Goal: Task Accomplishment & Management: Manage account settings

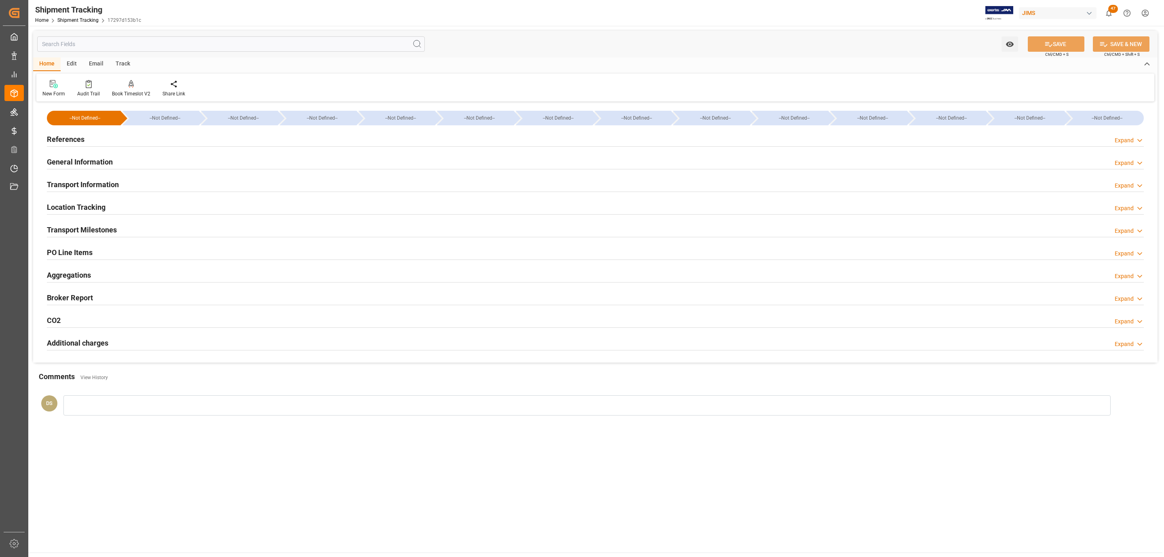
click at [70, 254] on h2 "PO Line Items" at bounding box center [70, 252] width 46 height 11
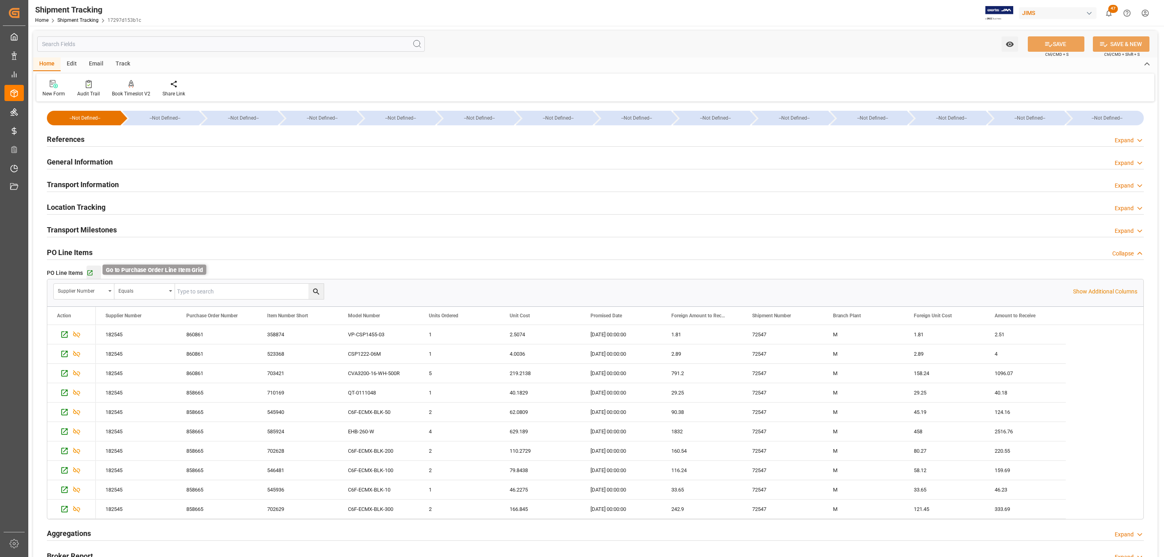
click at [89, 273] on icon "button" at bounding box center [90, 273] width 7 height 7
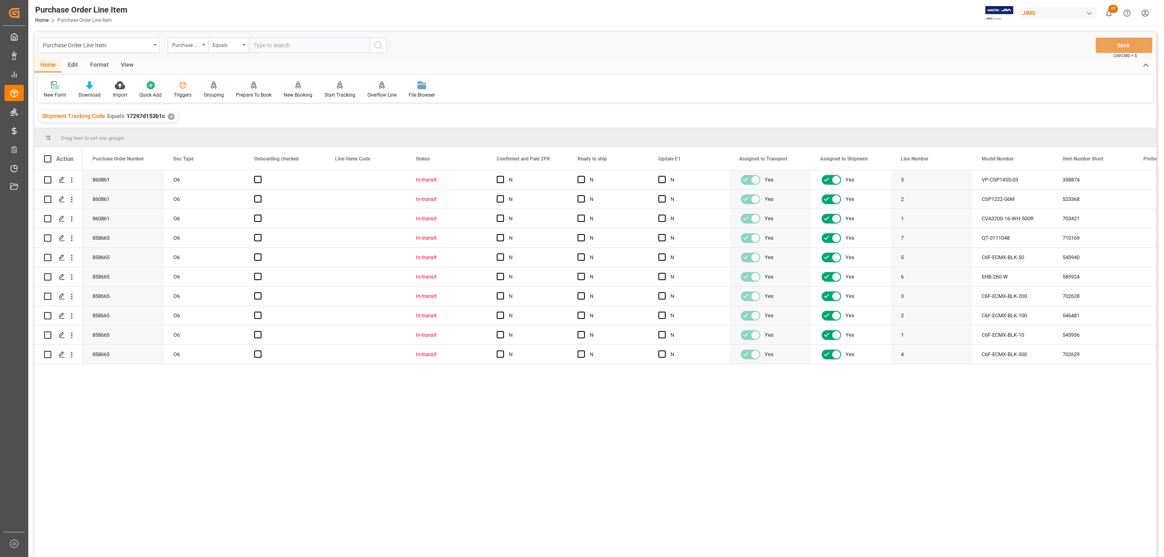
click at [125, 64] on div "View" at bounding box center [127, 66] width 25 height 14
click at [86, 86] on div at bounding box center [92, 85] width 40 height 8
click at [98, 147] on div "HS Listing CANADA" at bounding box center [113, 147] width 71 height 8
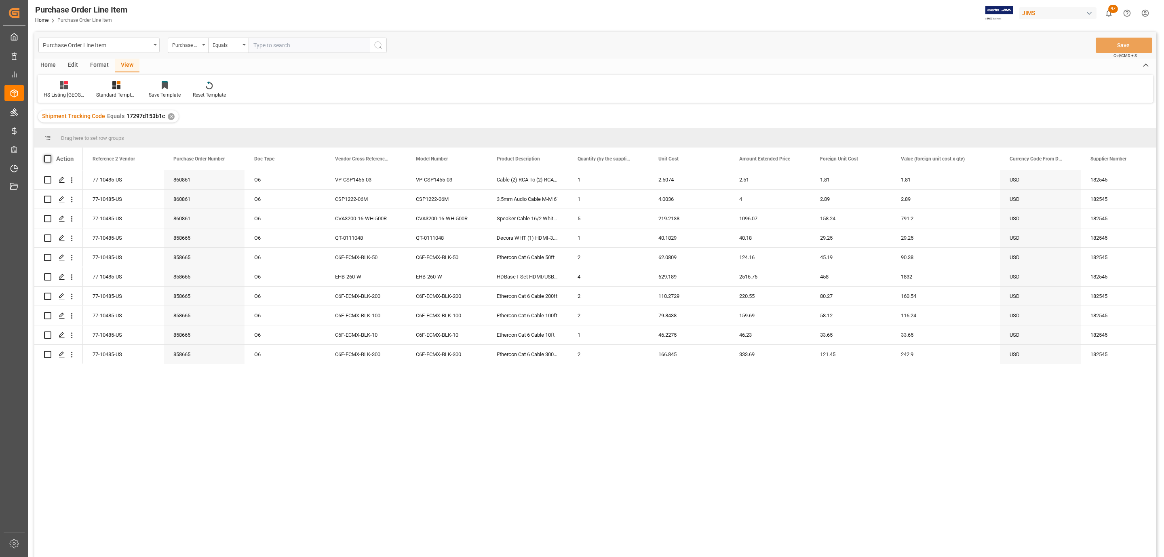
click at [46, 159] on span at bounding box center [47, 158] width 7 height 7
click at [50, 155] on input "checkbox" at bounding box center [50, 155] width 0 height 0
checkbox input "true"
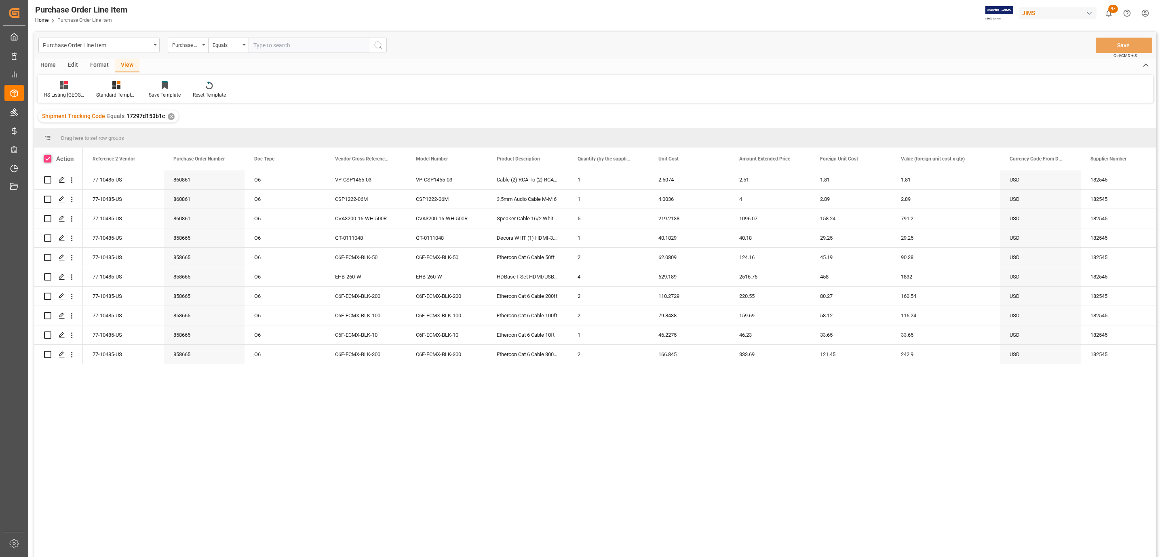
checkbox input "true"
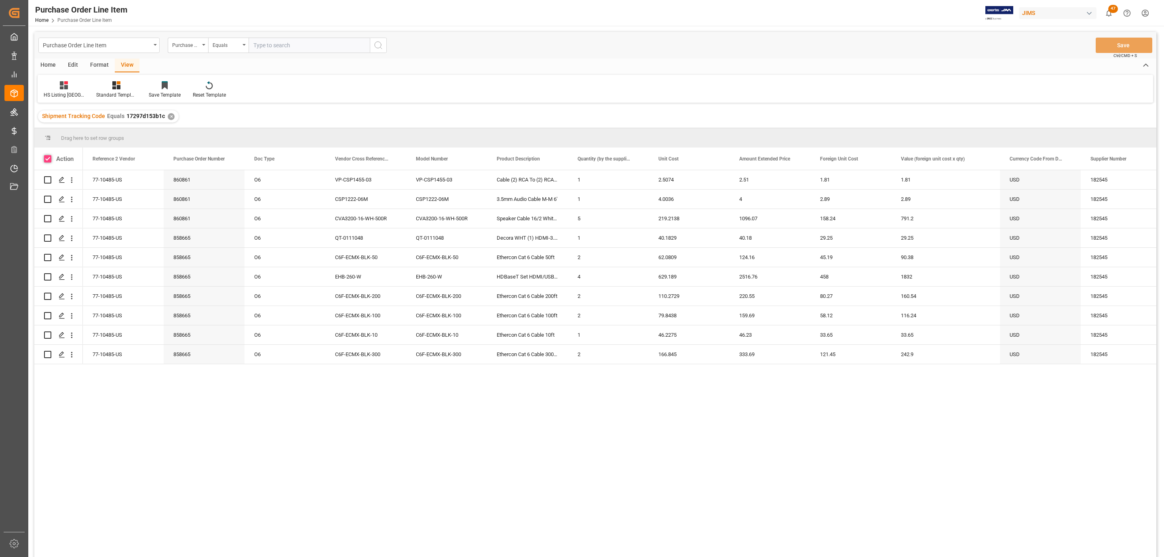
checkbox input "true"
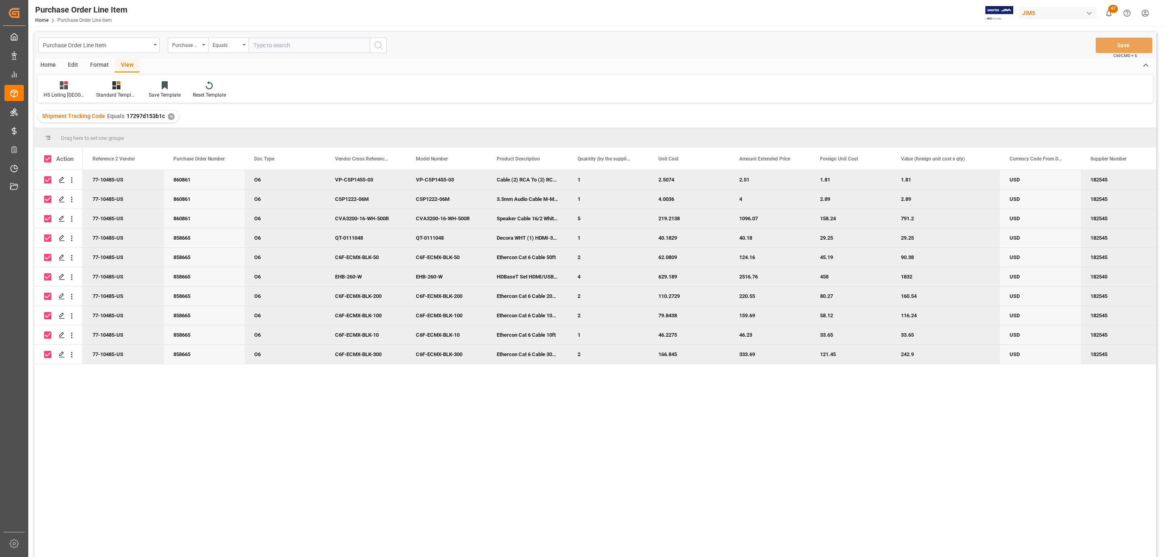
click at [45, 63] on div "Home" at bounding box center [47, 66] width 27 height 14
click at [92, 93] on div "Download" at bounding box center [89, 94] width 22 height 7
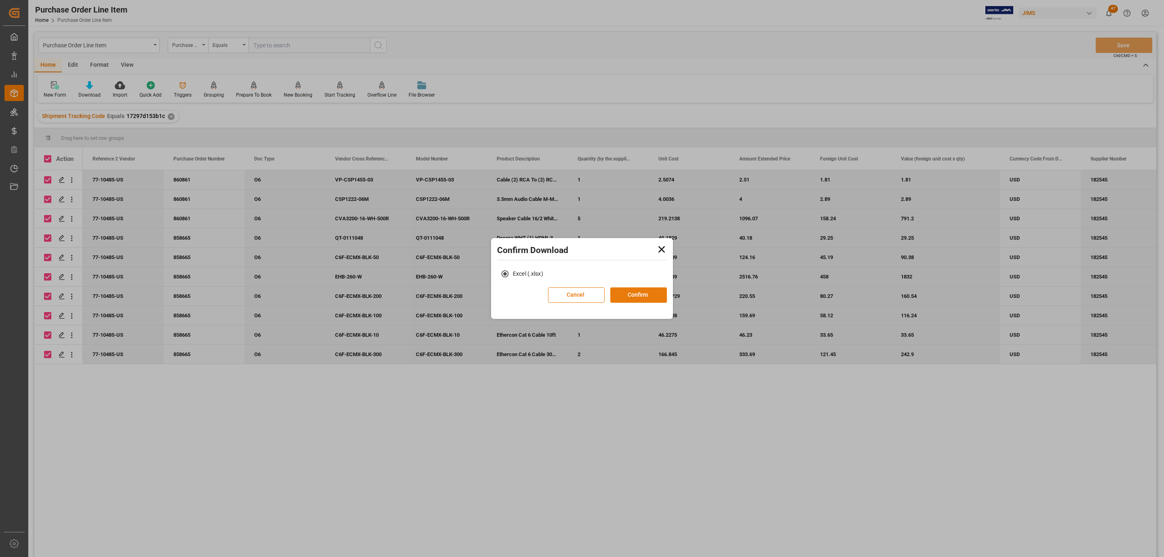
click at [653, 291] on button "Confirm" at bounding box center [638, 294] width 57 height 15
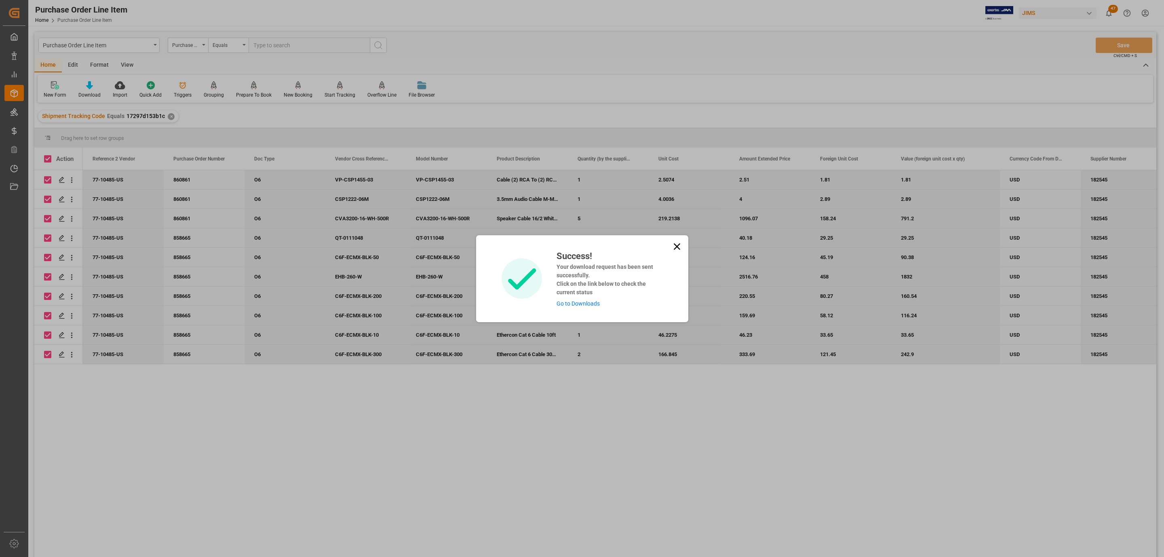
click at [565, 300] on link "Go to Downloads" at bounding box center [578, 303] width 43 height 6
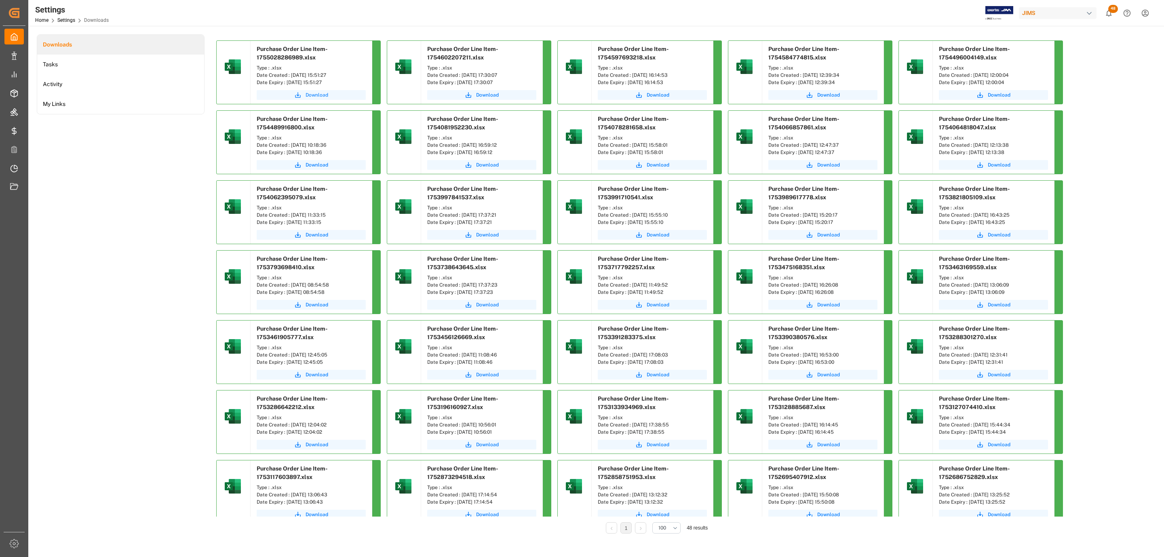
click at [334, 92] on button "Download" at bounding box center [311, 95] width 109 height 10
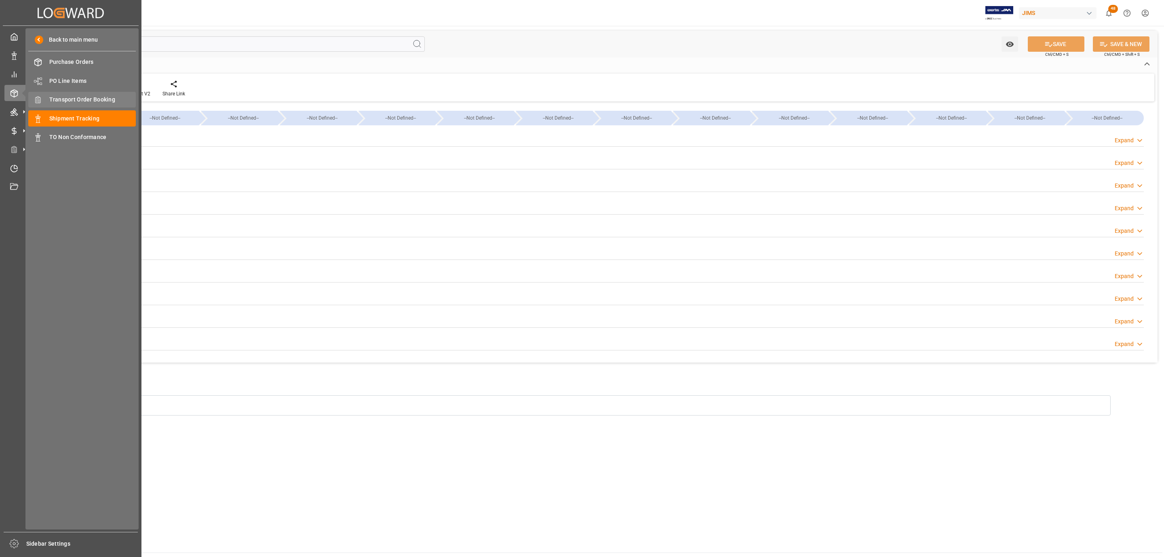
click at [79, 101] on span "Transport Order Booking" at bounding box center [92, 99] width 87 height 8
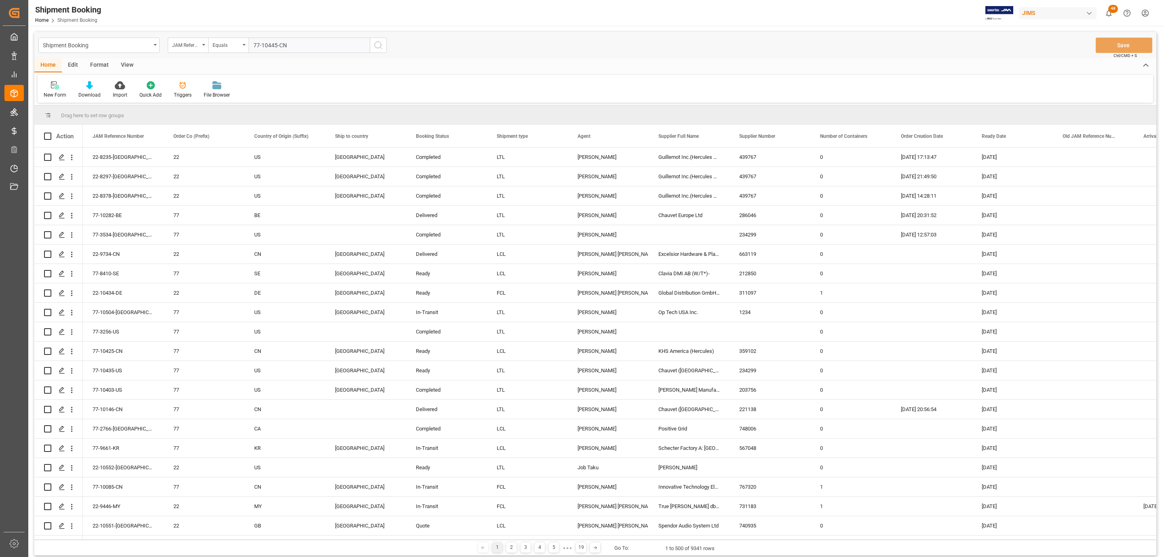
type input "77-10445-CN"
click at [382, 41] on button "search button" at bounding box center [378, 45] width 17 height 15
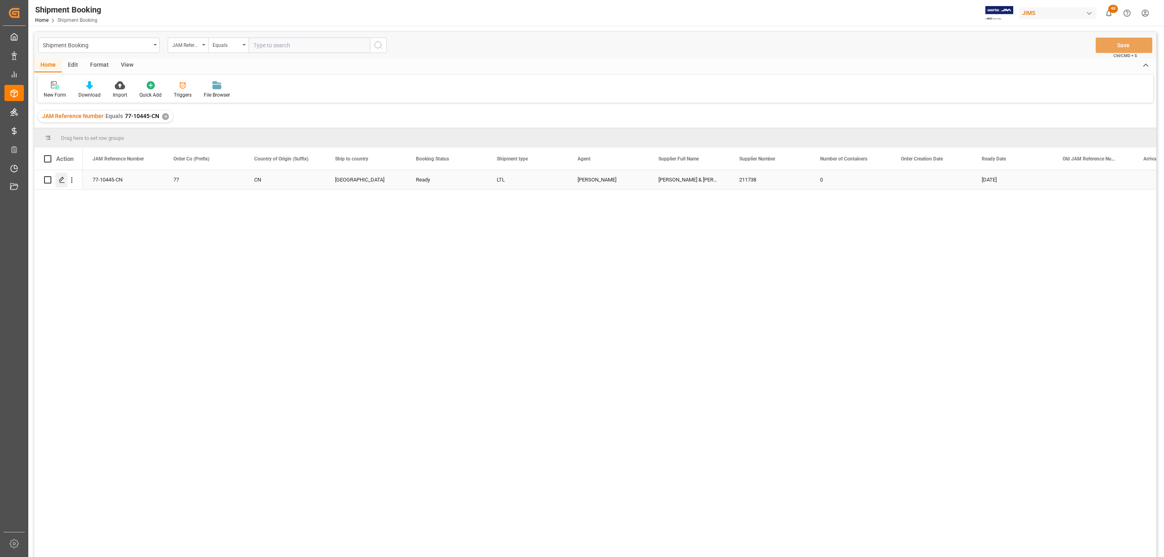
click at [60, 179] on icon "Press SPACE to select this row." at bounding box center [62, 180] width 6 height 6
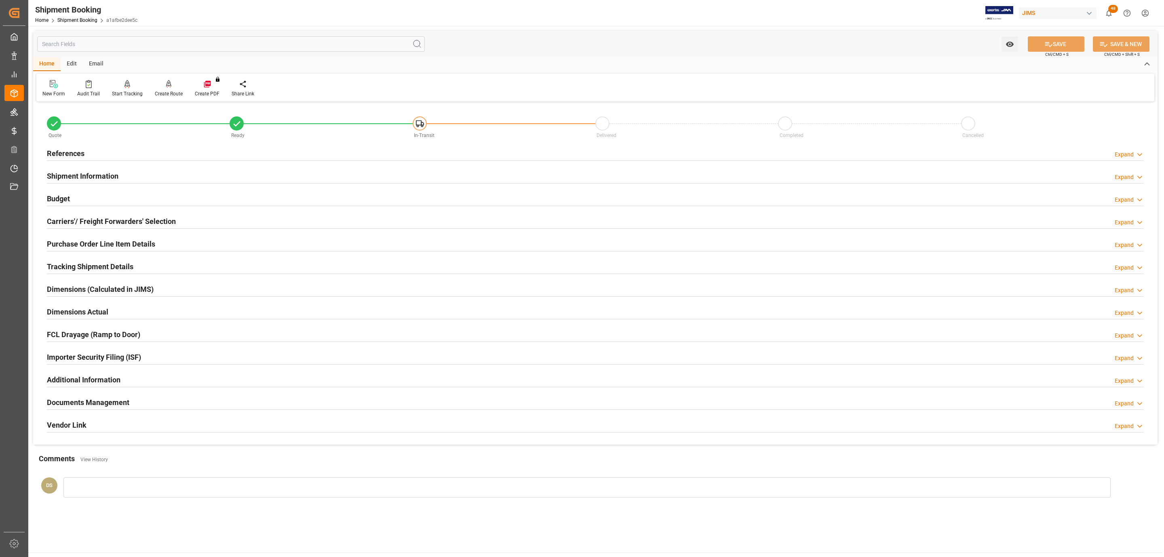
click at [87, 222] on h2 "Carriers'/ Freight Forwarders' Selection" at bounding box center [111, 221] width 129 height 11
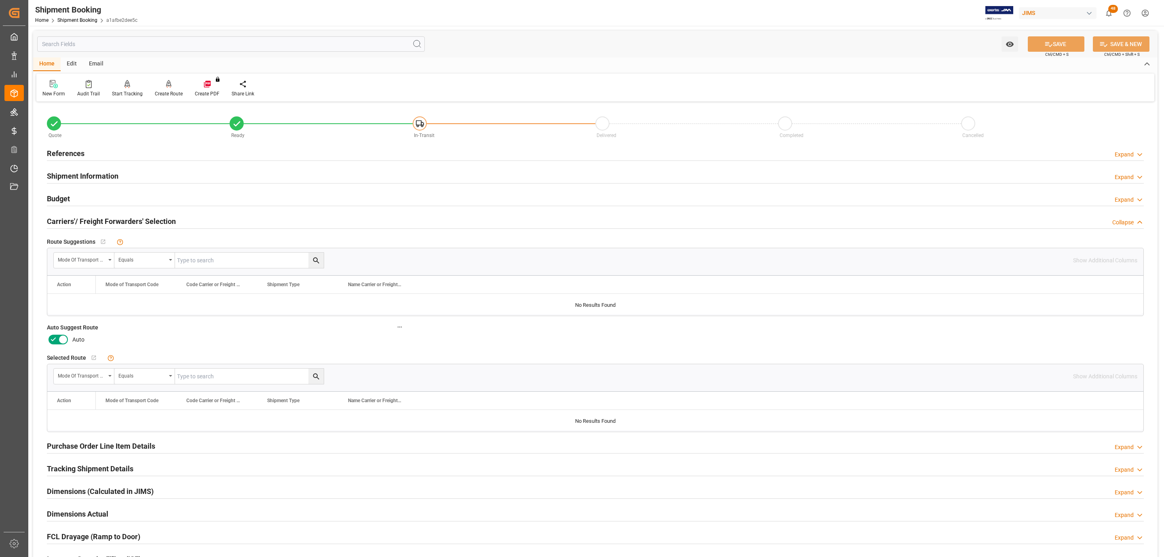
click at [62, 338] on icon at bounding box center [63, 340] width 10 height 10
click at [0, 0] on input "checkbox" at bounding box center [0, 0] width 0 height 0
click at [1069, 46] on button "SAVE" at bounding box center [1056, 43] width 57 height 15
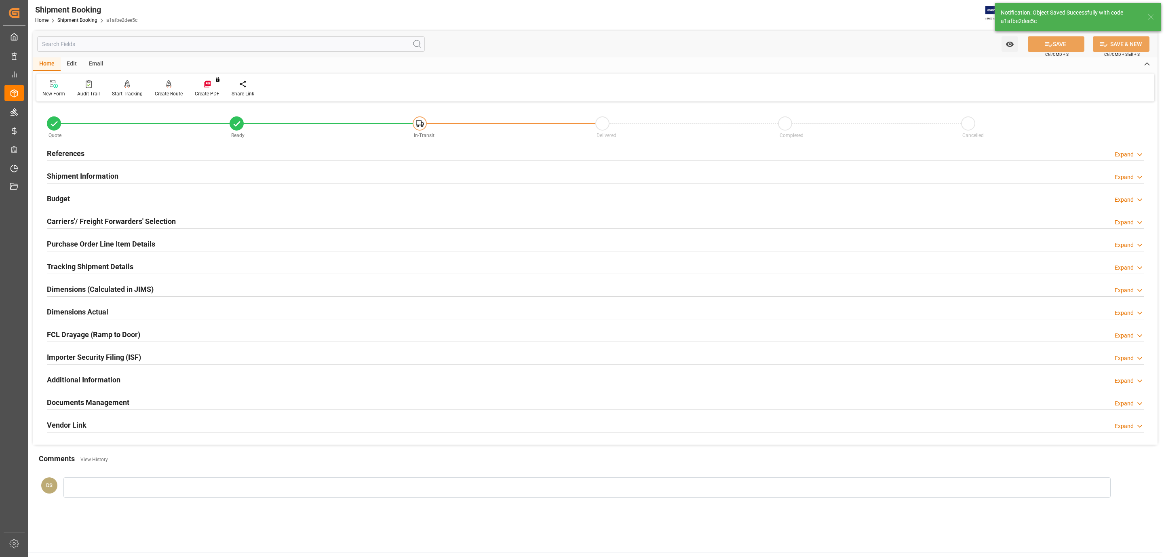
click at [80, 149] on h2 "References" at bounding box center [66, 153] width 38 height 11
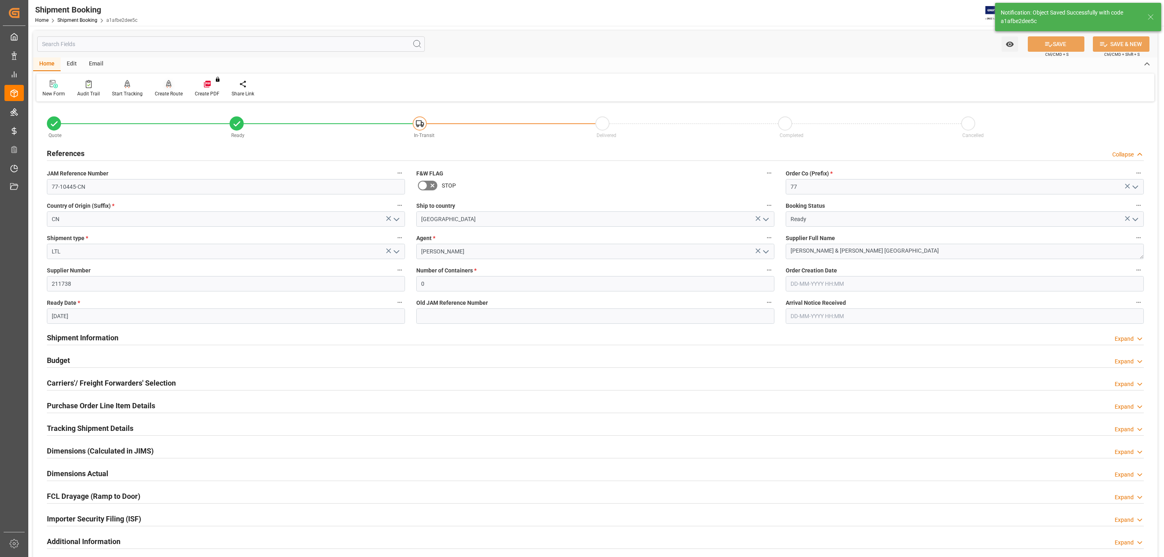
click at [169, 87] on icon at bounding box center [169, 84] width 6 height 8
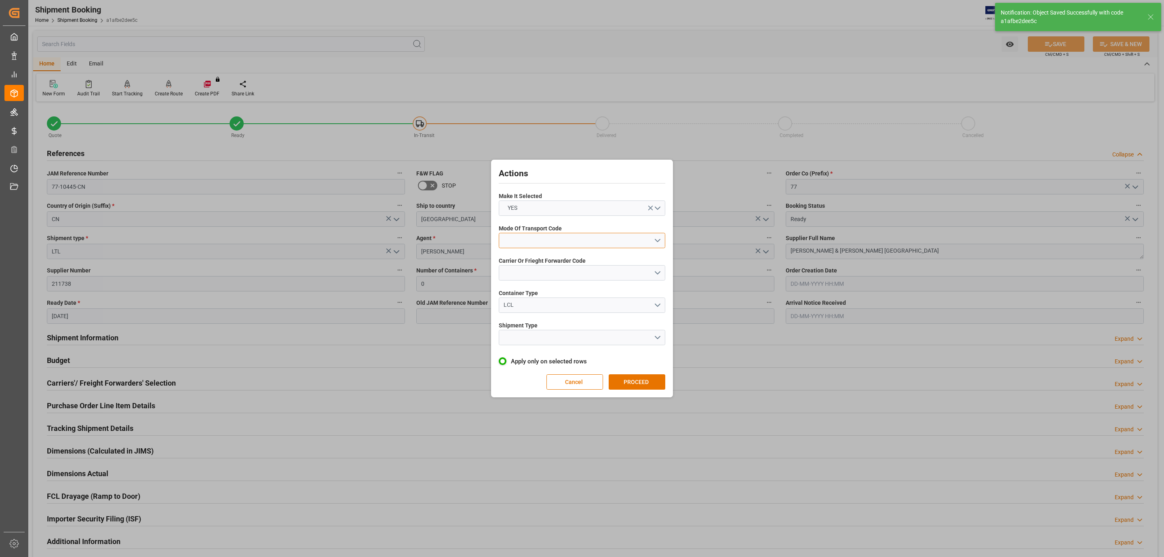
click at [576, 235] on button "open menu" at bounding box center [582, 240] width 167 height 15
click at [550, 292] on div "4- AIR FREIGHT" at bounding box center [582, 293] width 166 height 17
click at [543, 272] on button "open menu" at bounding box center [582, 272] width 167 height 15
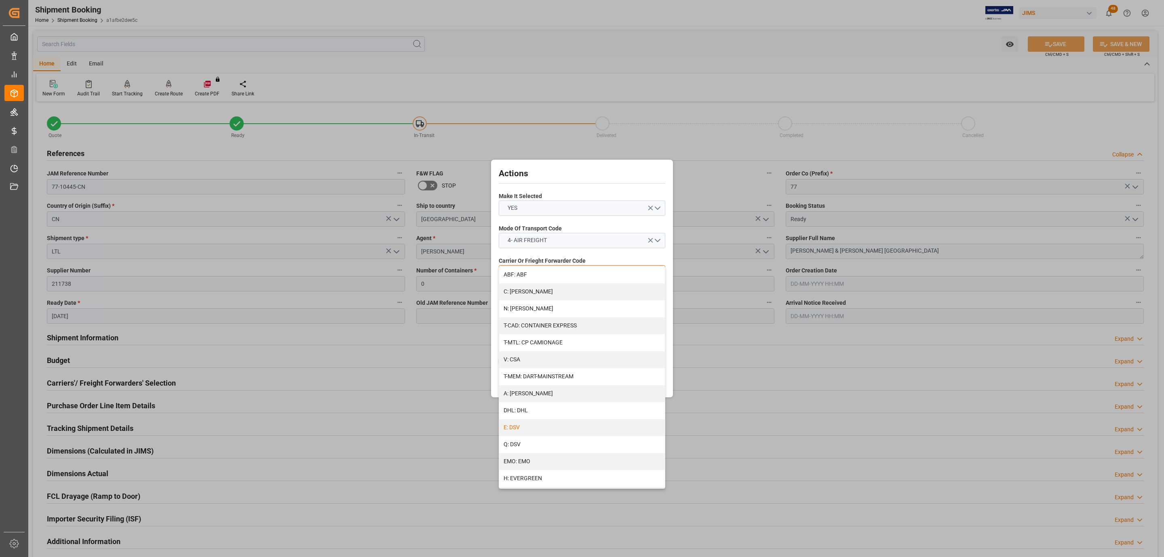
click at [536, 431] on div "E: DSV" at bounding box center [582, 427] width 166 height 17
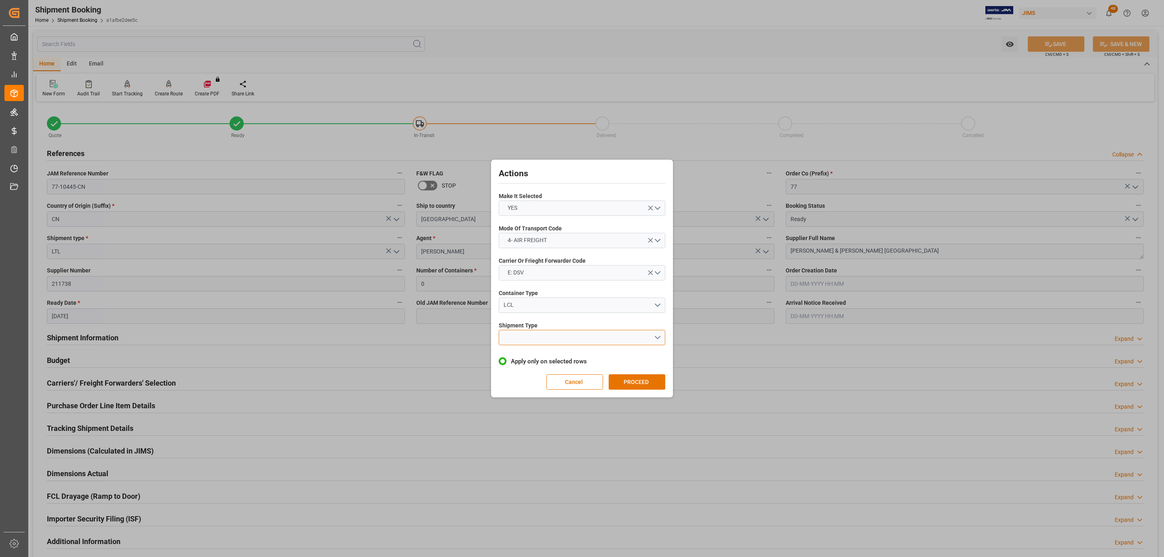
click at [522, 344] on button "open menu" at bounding box center [582, 337] width 167 height 15
click at [541, 342] on div "LTL" at bounding box center [582, 339] width 166 height 17
click at [640, 375] on button "PROCEED" at bounding box center [637, 381] width 57 height 15
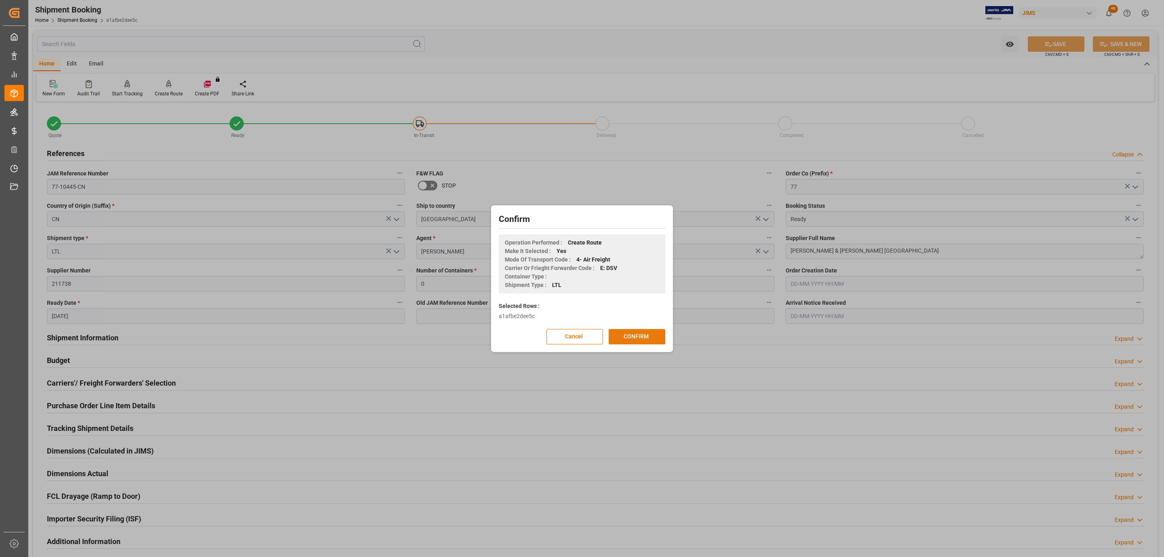
click at [626, 341] on button "CONFIRM" at bounding box center [637, 336] width 57 height 15
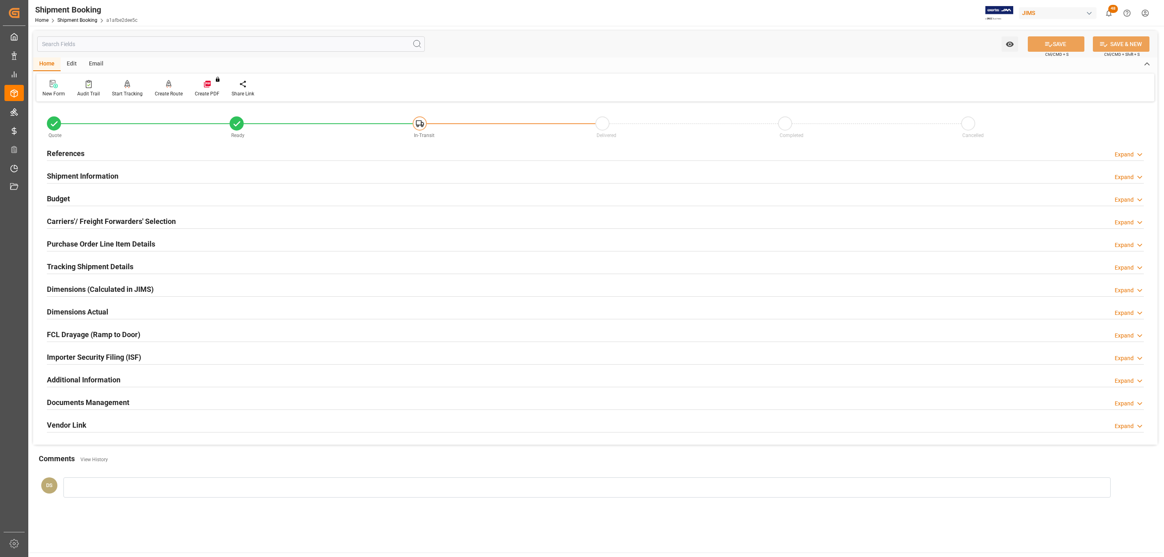
click at [102, 192] on div "Budget Expand" at bounding box center [595, 197] width 1097 height 15
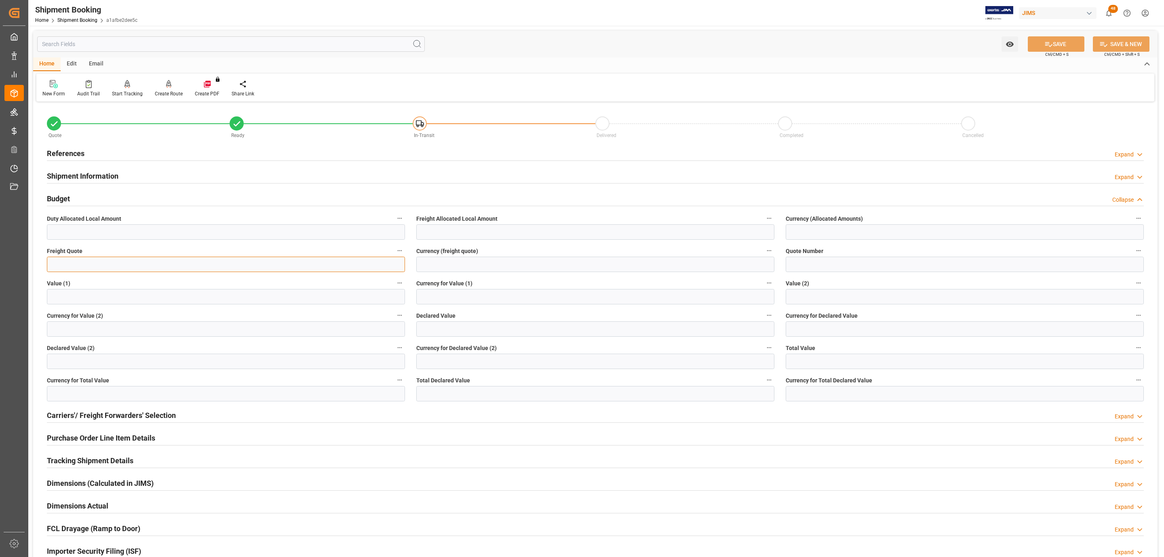
click at [76, 262] on input "text" at bounding box center [226, 264] width 358 height 15
type input "1700"
type input "USD"
click at [1071, 34] on div "Watch Option SAVE Ctrl/CMD + S SAVE & NEW Ctrl/CMD + Shift + S" at bounding box center [595, 44] width 1125 height 27
click at [1069, 41] on button "SAVE" at bounding box center [1056, 43] width 57 height 15
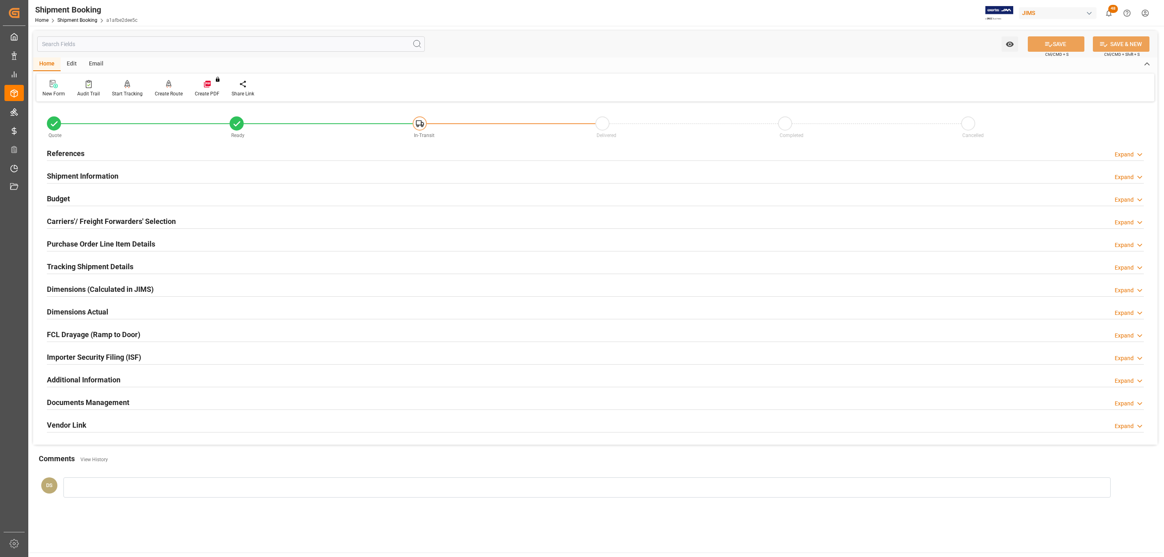
click at [65, 143] on div "References Expand" at bounding box center [595, 153] width 1108 height 23
click at [65, 150] on h2 "References" at bounding box center [66, 153] width 38 height 11
click at [118, 401] on h2 "Documents Management" at bounding box center [88, 402] width 82 height 11
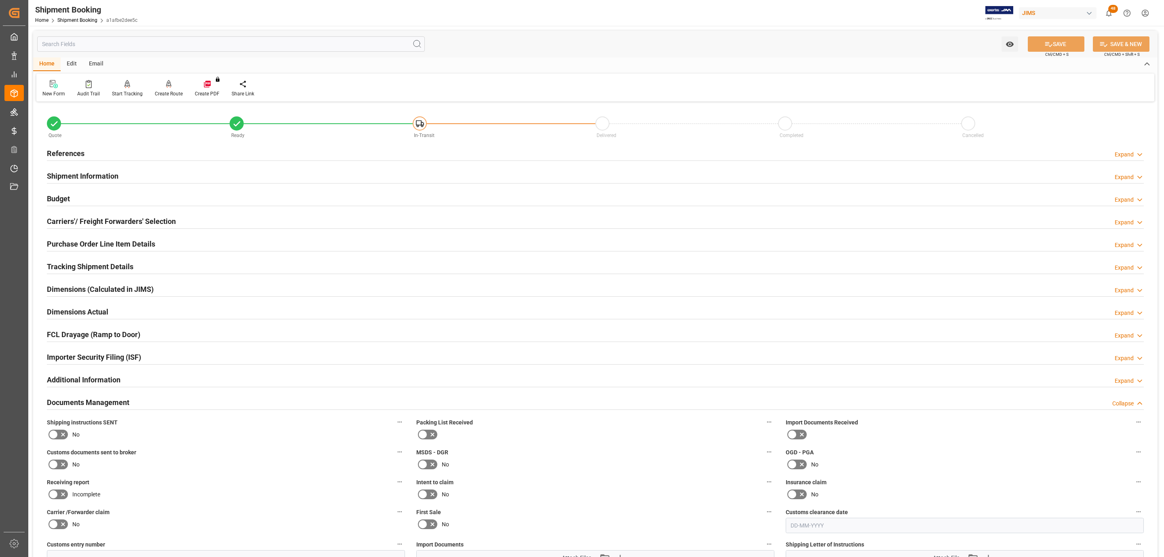
click at [59, 438] on icon at bounding box center [63, 435] width 10 height 10
click at [0, 0] on input "checkbox" at bounding box center [0, 0] width 0 height 0
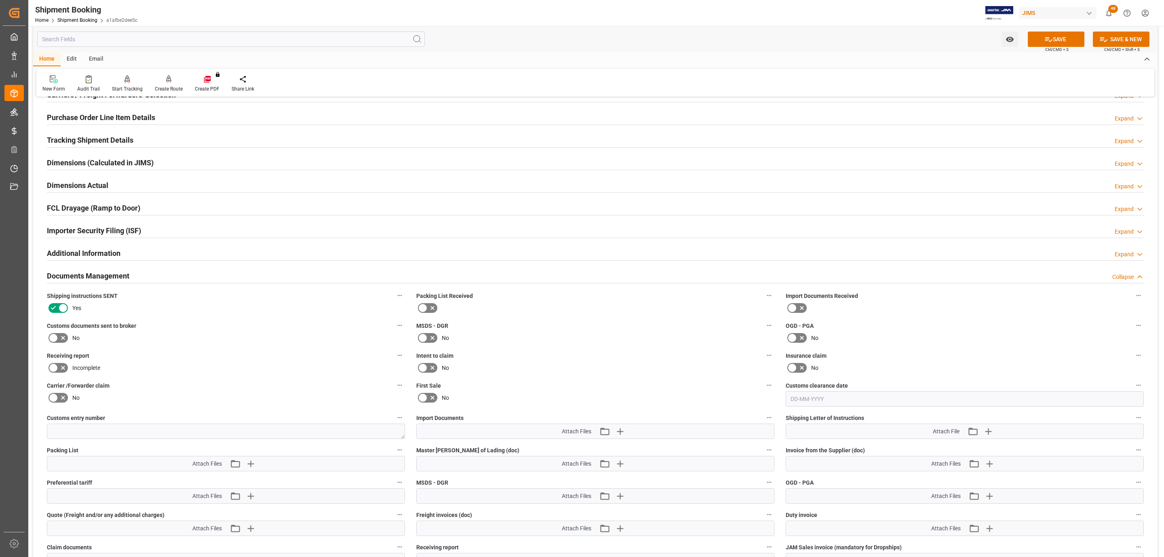
scroll to position [303, 0]
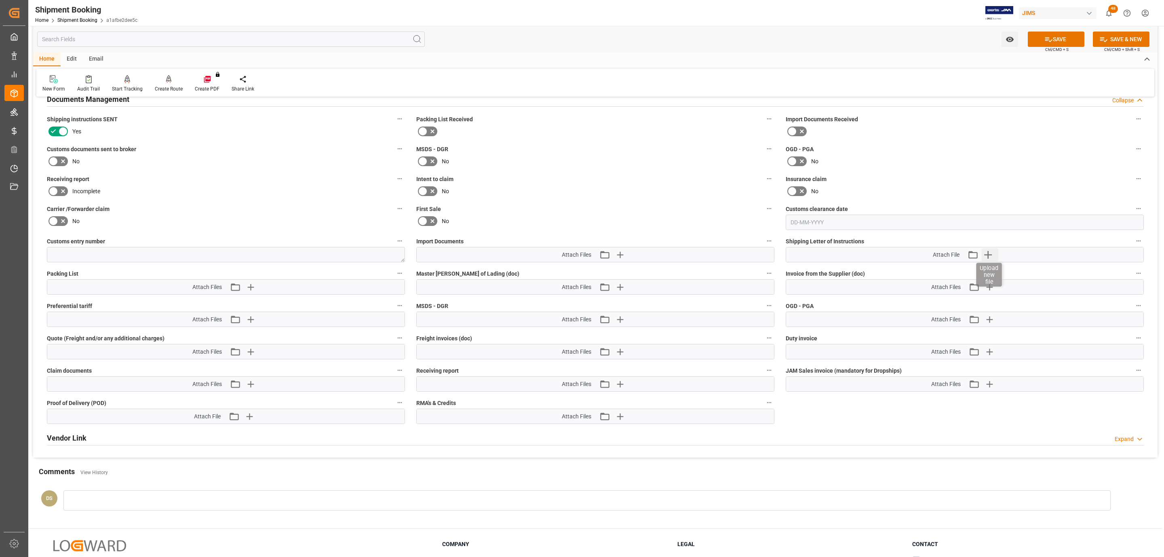
click at [987, 253] on icon "button" at bounding box center [988, 254] width 13 height 13
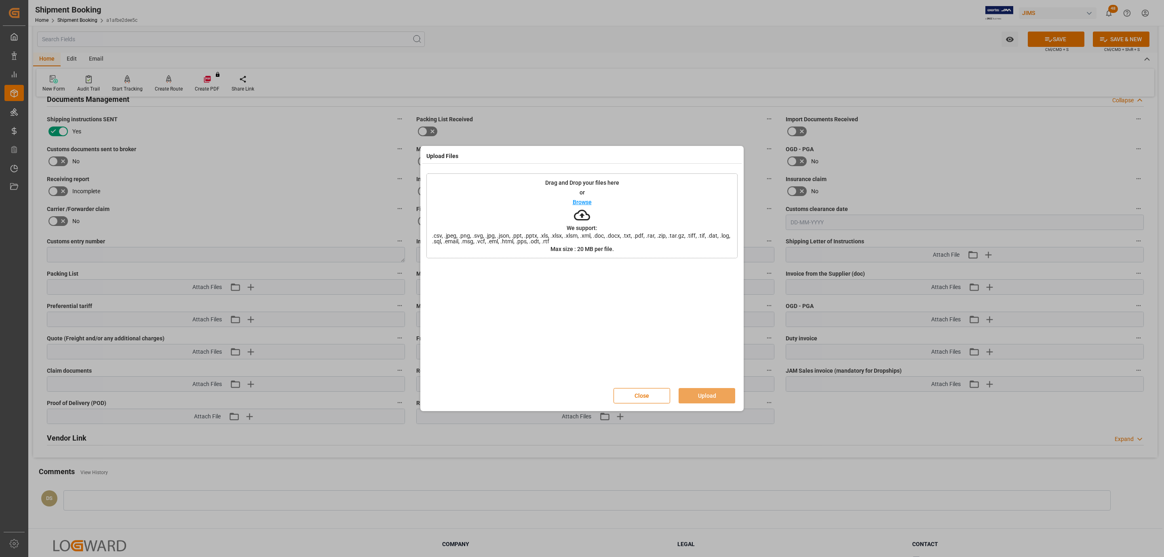
click at [618, 198] on div "Drag and Drop your files here or Browse We support: .csv, .jpeg, .png, .svg, .j…" at bounding box center [581, 215] width 311 height 85
click at [703, 396] on button "Upload" at bounding box center [707, 395] width 57 height 15
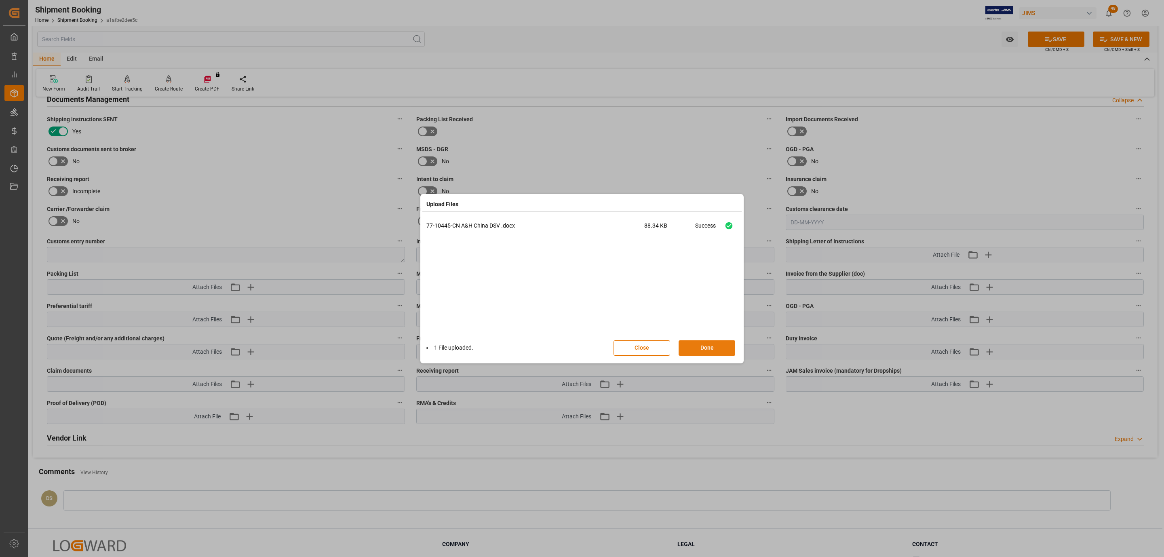
click at [701, 349] on button "Done" at bounding box center [707, 347] width 57 height 15
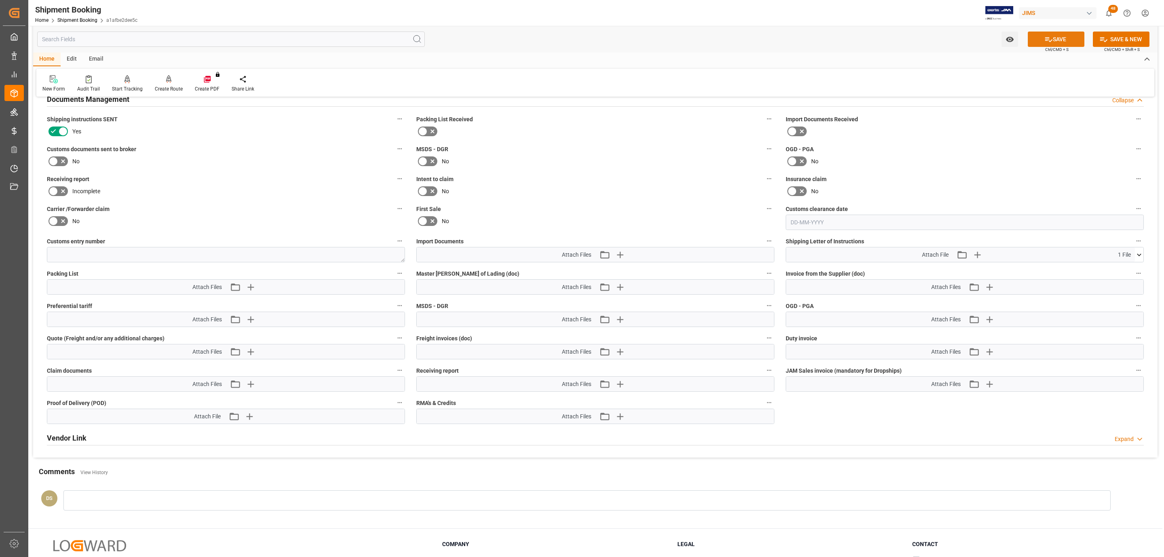
click at [1060, 42] on button "SAVE" at bounding box center [1056, 39] width 57 height 15
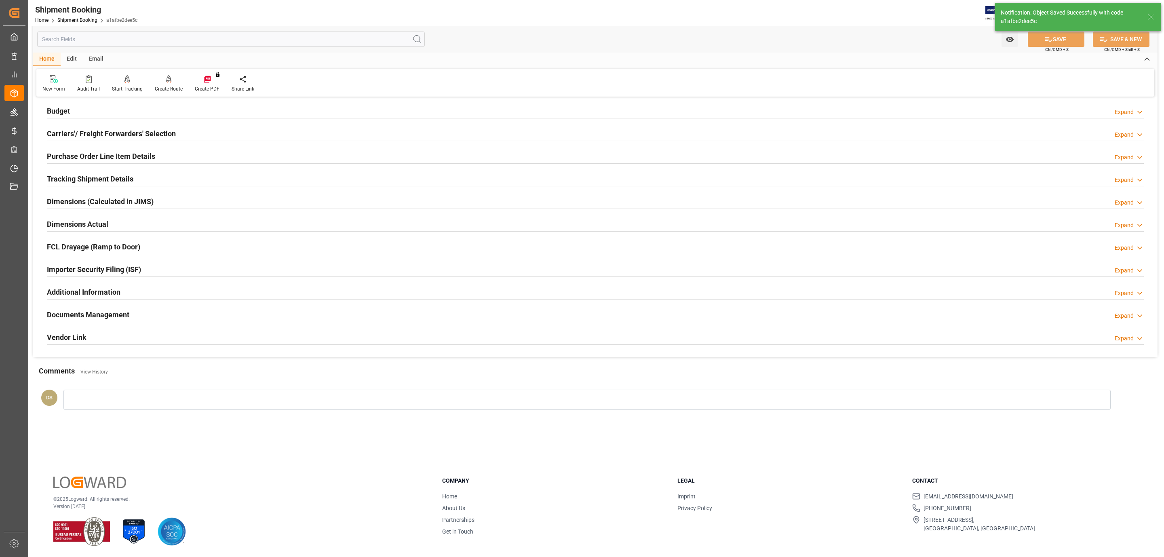
scroll to position [88, 0]
click at [90, 319] on div "Quote Ready In-Transit Delivered Completed Cancelled References Expand JAM Refe…" at bounding box center [595, 186] width 1125 height 341
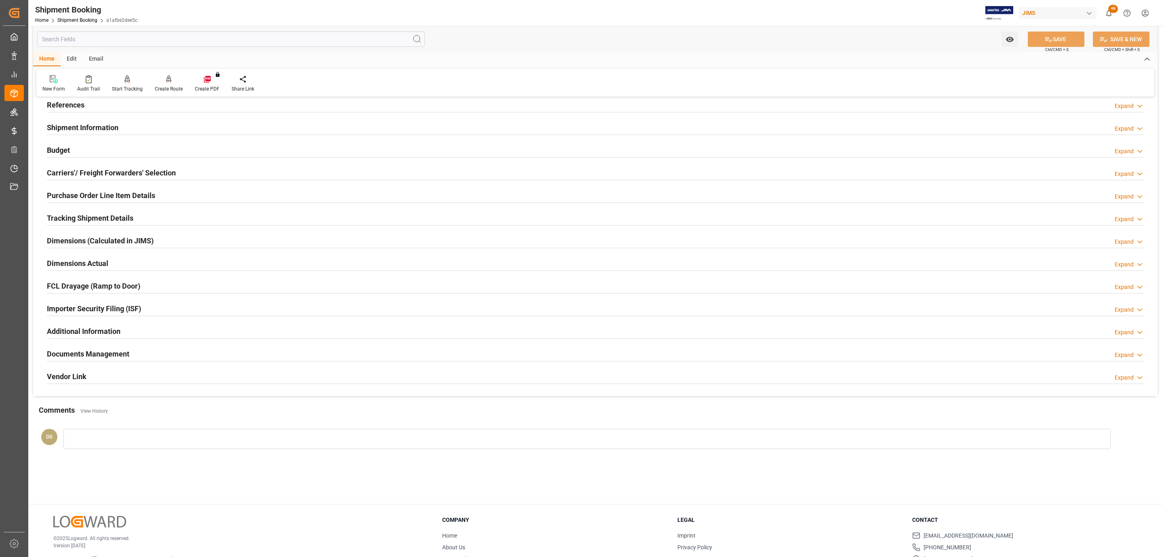
scroll to position [27, 0]
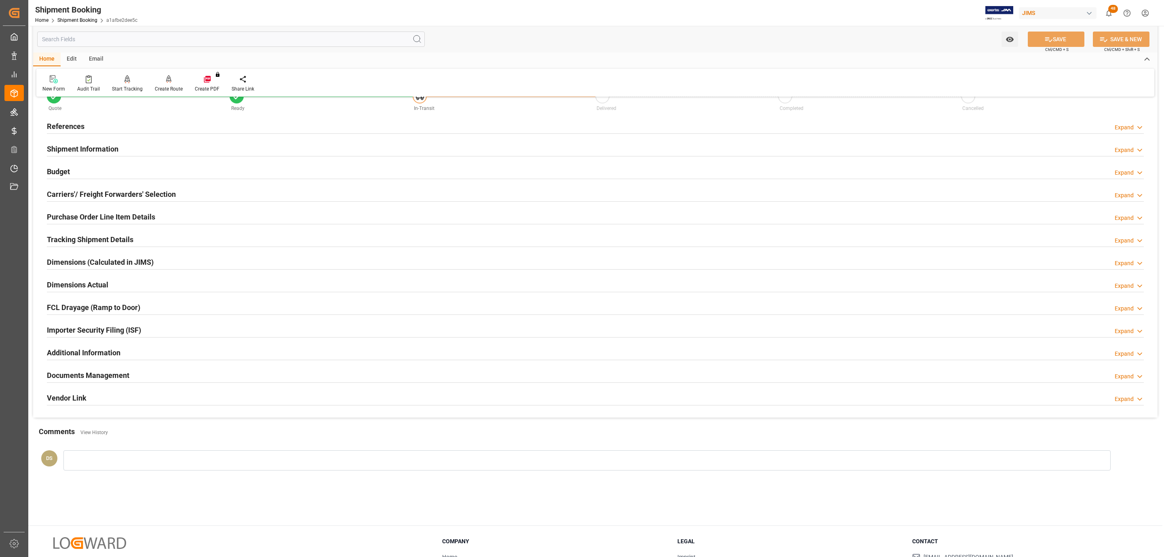
click at [93, 372] on h2 "Documents Management" at bounding box center [88, 375] width 82 height 11
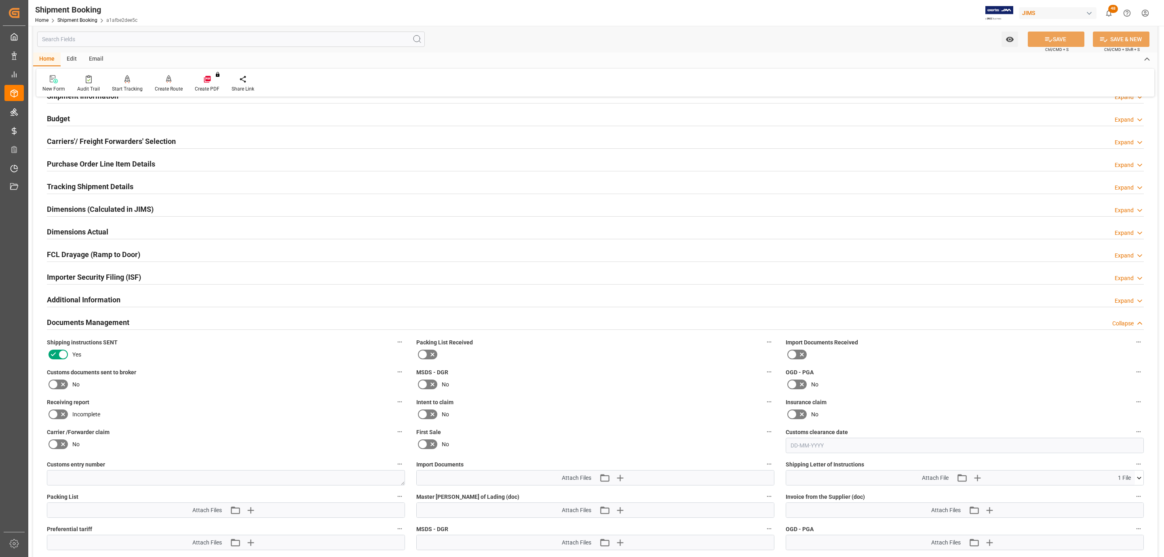
scroll to position [0, 0]
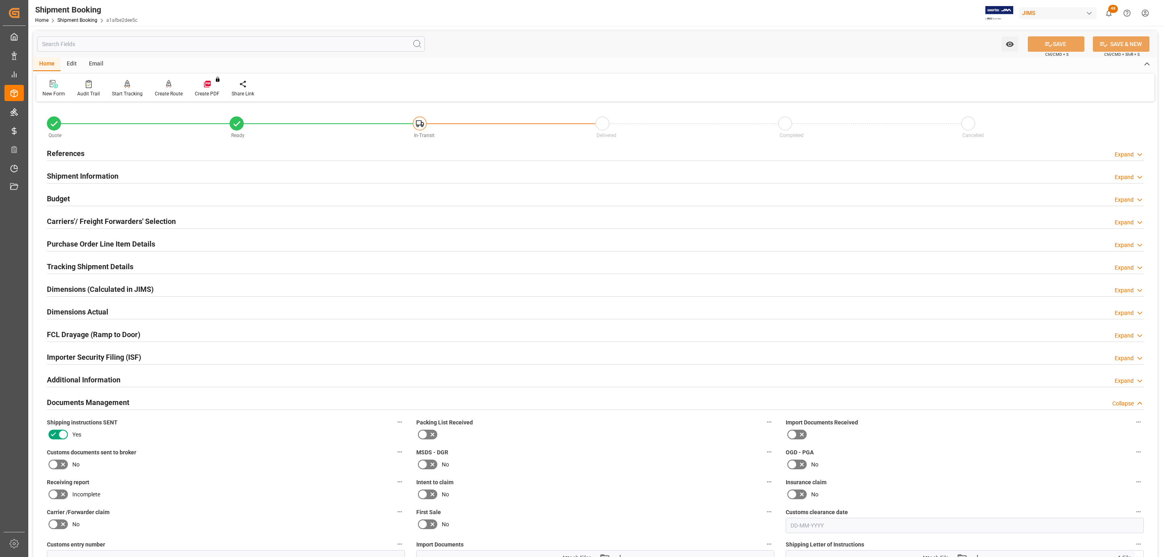
click at [96, 62] on div "Email" at bounding box center [96, 64] width 27 height 14
click at [62, 87] on div at bounding box center [54, 84] width 25 height 8
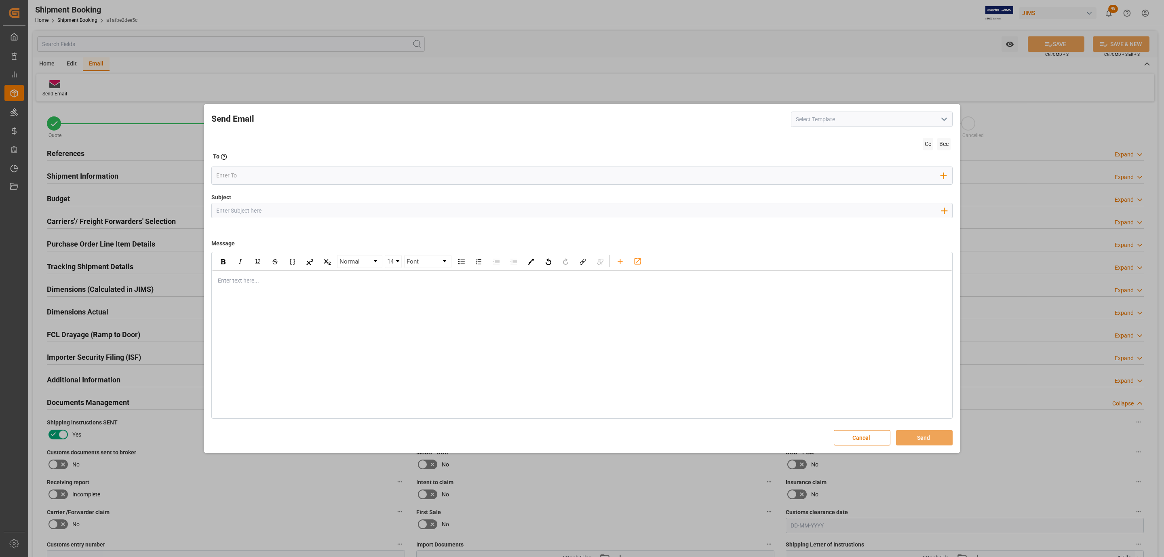
click at [942, 120] on icon "open menu" at bounding box center [944, 119] width 10 height 10
click at [854, 139] on div "2BOOK - Ocean - Air freight" at bounding box center [872, 137] width 161 height 18
type input "2BOOK - Ocean - Air freight"
type input "2BOOK {{jamReferenceNumber}} {{supplierFullName}} Ship from: {{country}} Ship t…"
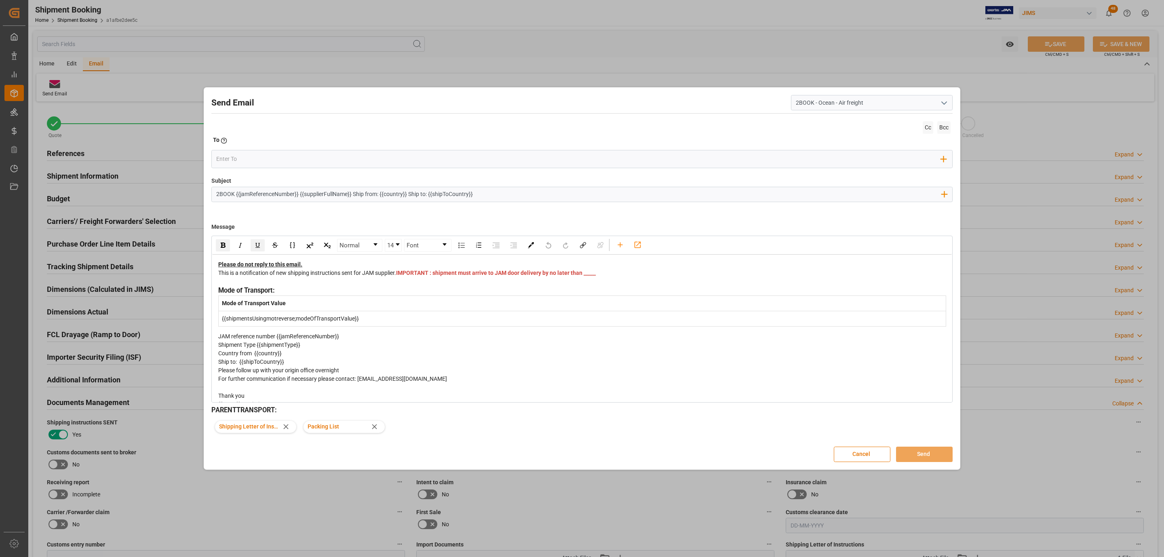
click at [132, 134] on div "Send Email 2BOOK - Ocean - Air freight Cc Bcc To Enter the TO Email address Add…" at bounding box center [582, 278] width 1164 height 557
click at [131, 155] on div "Send Email 2BOOK - Ocean - Air freight Cc Bcc To Enter the TO Email address Add…" at bounding box center [582, 278] width 1164 height 557
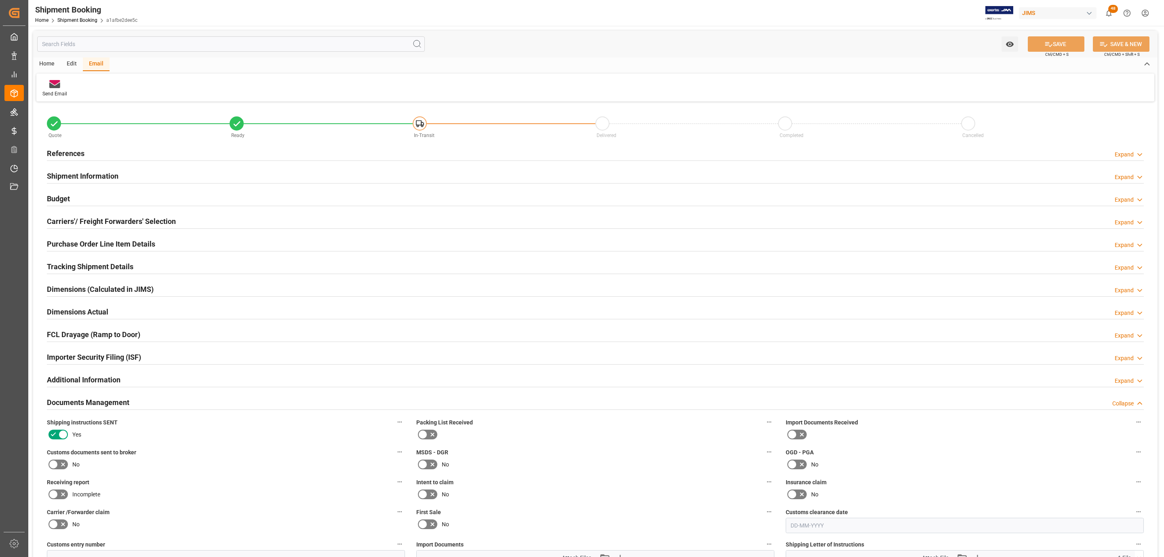
click at [108, 154] on div "References Expand" at bounding box center [595, 152] width 1097 height 15
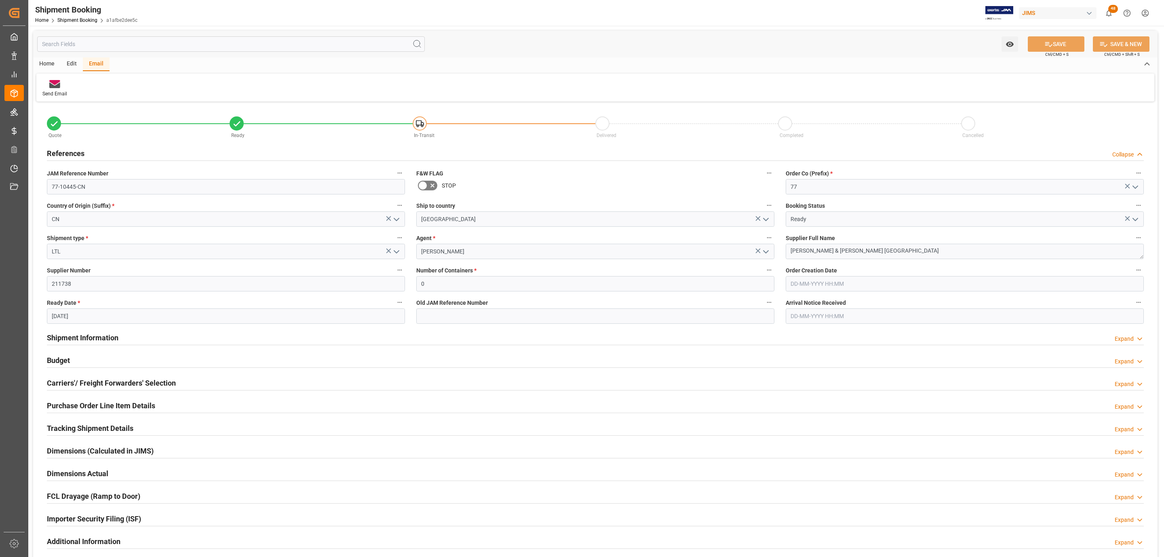
click at [165, 384] on h2 "Carriers'/ Freight Forwarders' Selection" at bounding box center [111, 383] width 129 height 11
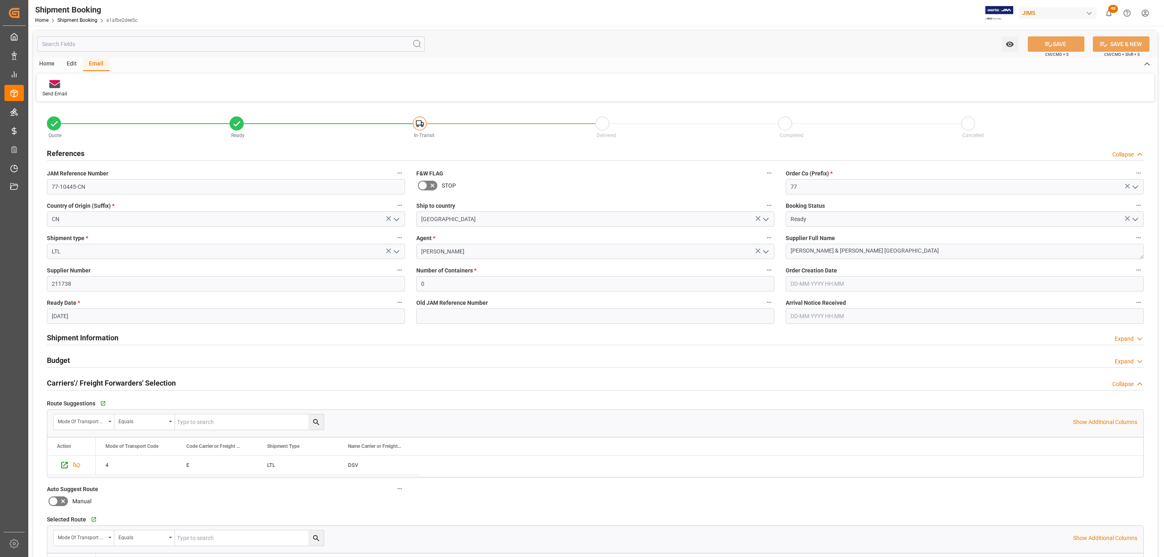
scroll to position [182, 0]
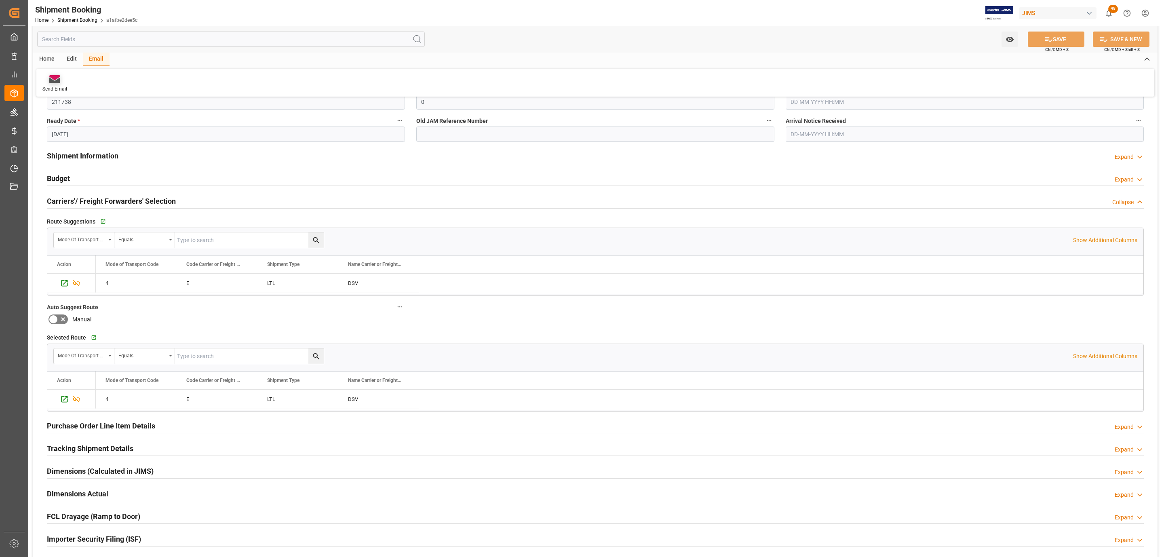
click at [55, 78] on icon at bounding box center [54, 77] width 11 height 5
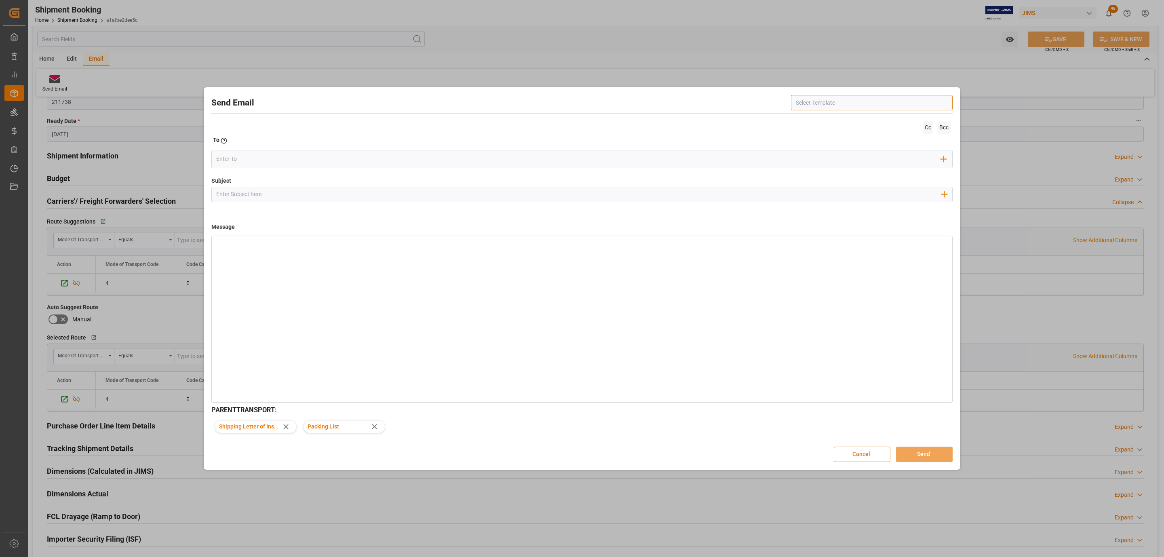
type input "2BOOK - Ocean - Air freight"
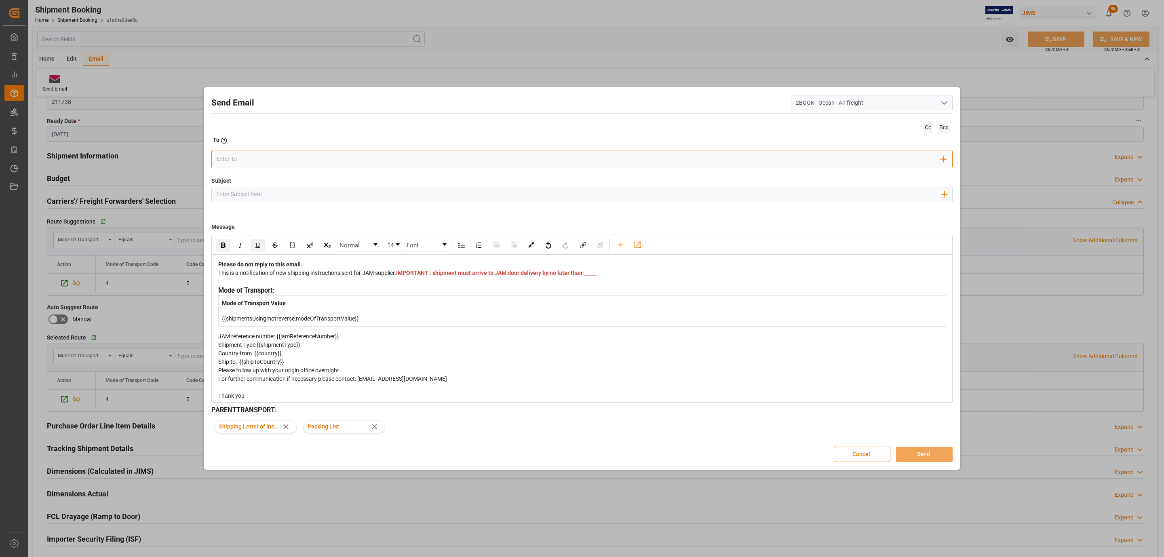
click at [274, 156] on input "email" at bounding box center [578, 159] width 725 height 12
type input "cindy"
click at [274, 179] on span "cindy.armstrong@dsv.com" at bounding box center [292, 179] width 119 height 17
click at [951, 127] on span "Bcc" at bounding box center [943, 127] width 13 height 13
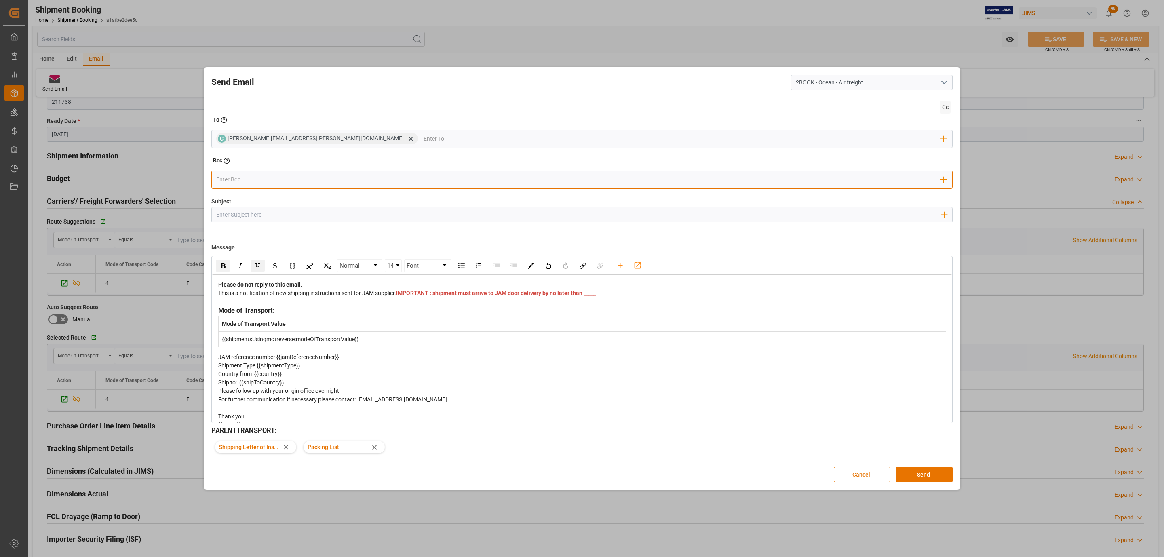
click at [304, 176] on input "email" at bounding box center [578, 179] width 725 height 12
click at [435, 164] on div "Bcc Enter the TO Email address" at bounding box center [581, 161] width 741 height 11
click at [951, 104] on div "Cc" at bounding box center [581, 107] width 741 height 17
click at [946, 103] on span "Cc" at bounding box center [945, 107] width 11 height 13
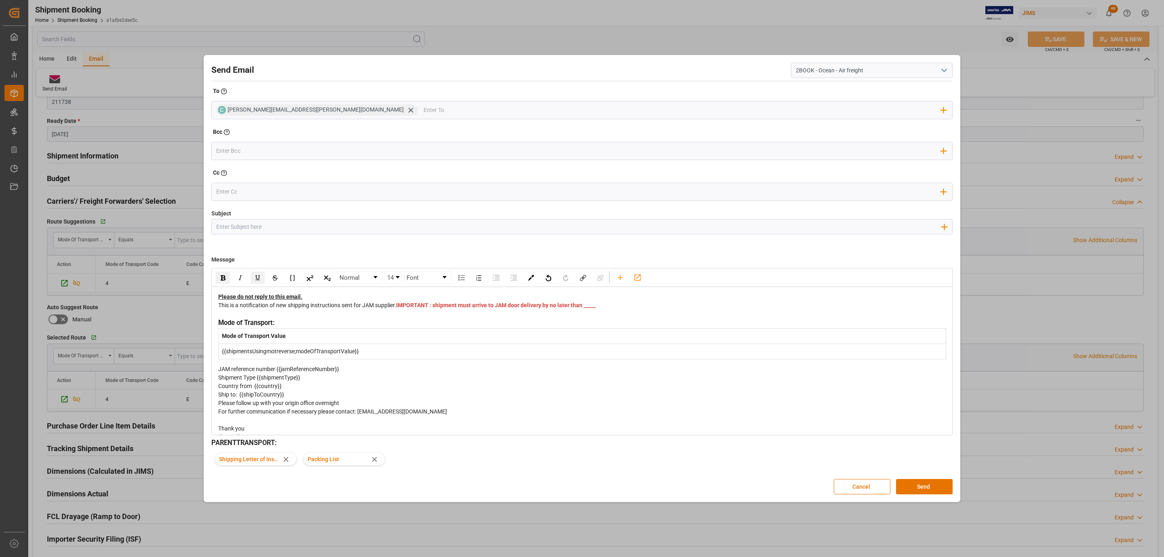
click at [846, 484] on button "Cancel" at bounding box center [862, 486] width 57 height 15
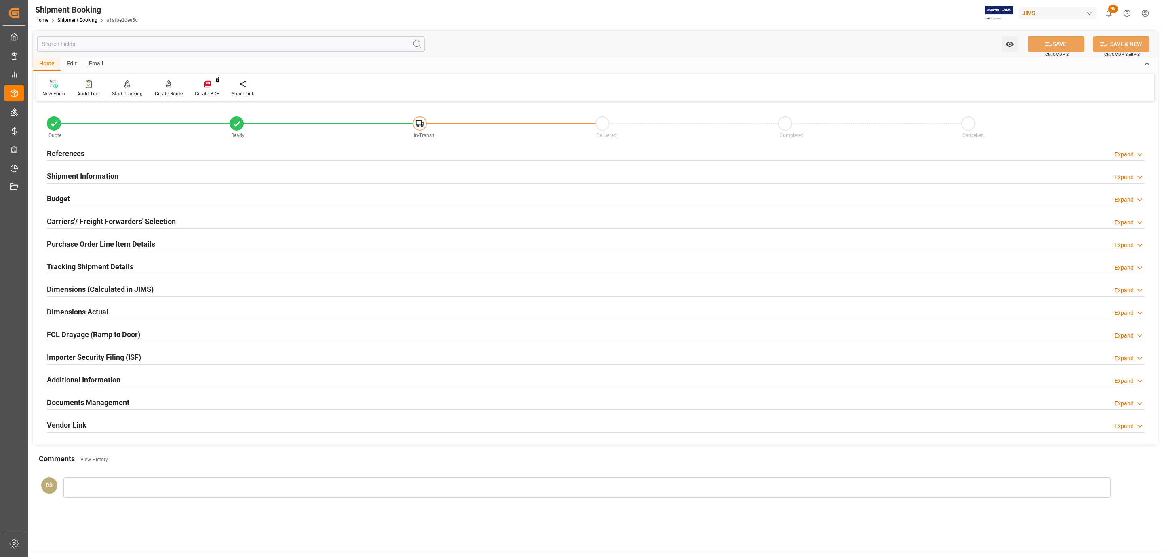
click at [102, 57] on div "Email" at bounding box center [96, 64] width 27 height 14
click at [196, 155] on div "References Expand" at bounding box center [595, 152] width 1097 height 15
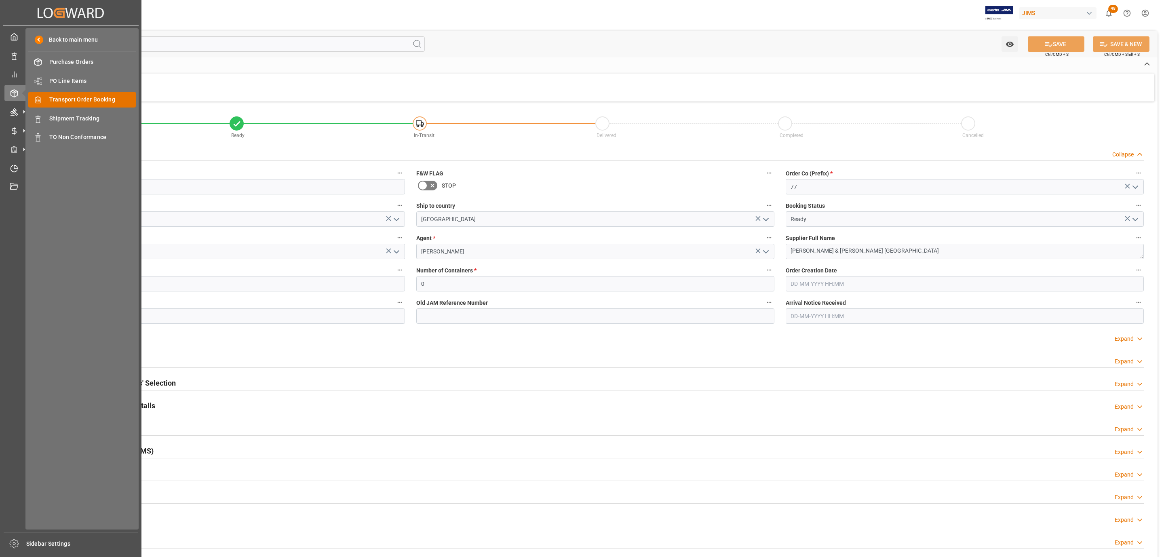
click at [114, 96] on span "Transport Order Booking" at bounding box center [92, 99] width 87 height 8
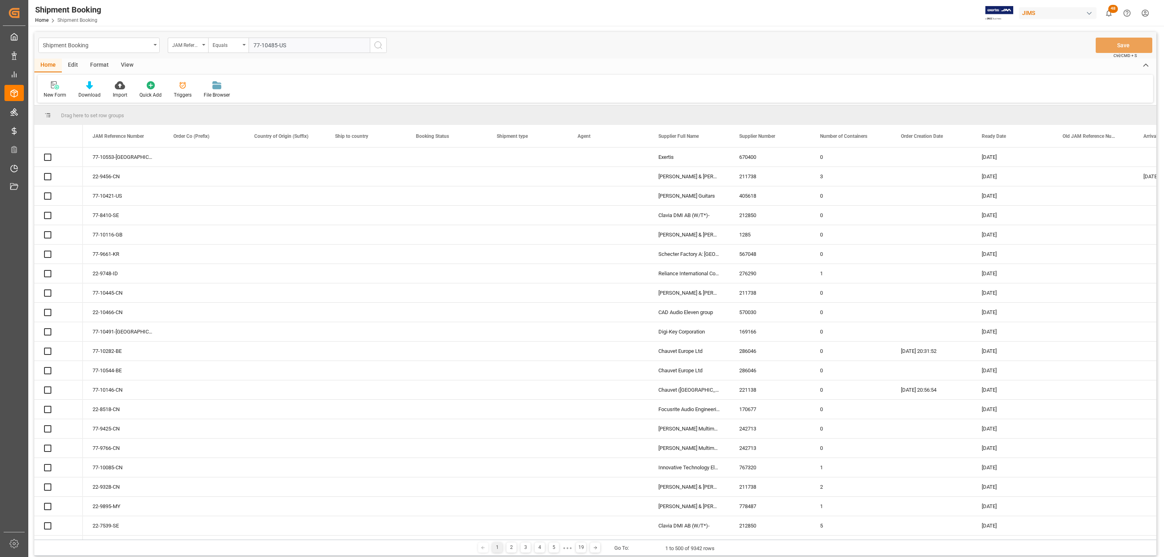
type input "77-10485-US"
click at [378, 45] on icon "search button" at bounding box center [379, 45] width 10 height 10
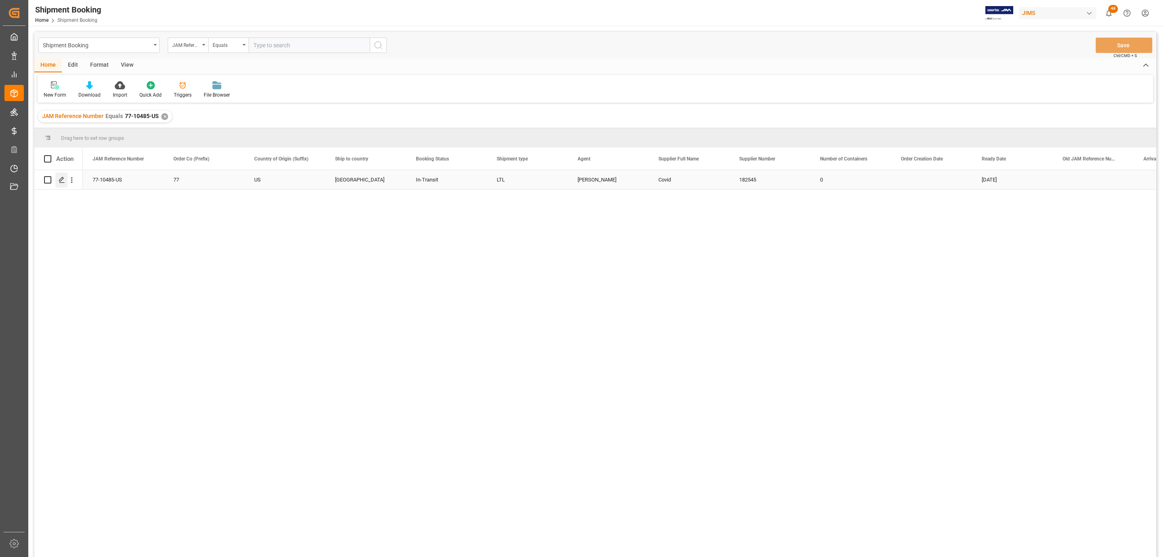
click at [61, 179] on polygon "Press SPACE to select this row." at bounding box center [61, 179] width 4 height 4
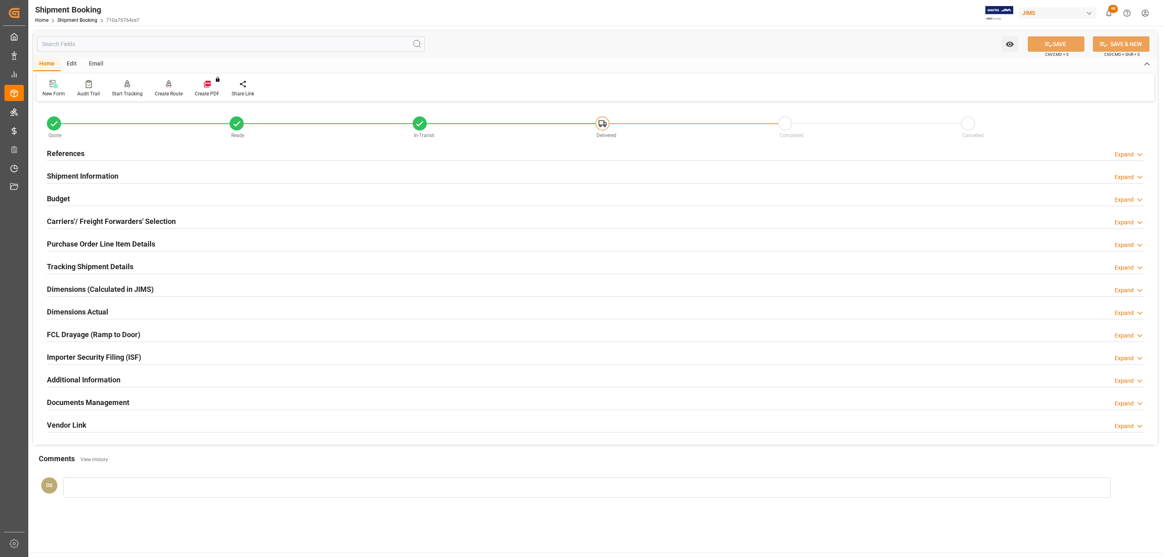
click at [158, 403] on div "Documents Management Expand" at bounding box center [595, 401] width 1097 height 15
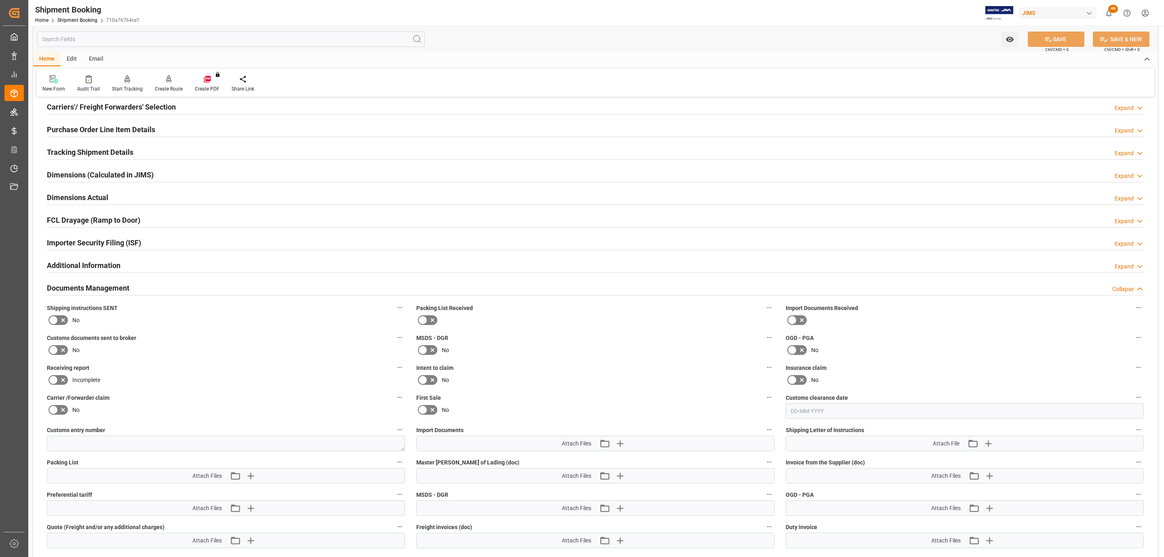
scroll to position [303, 0]
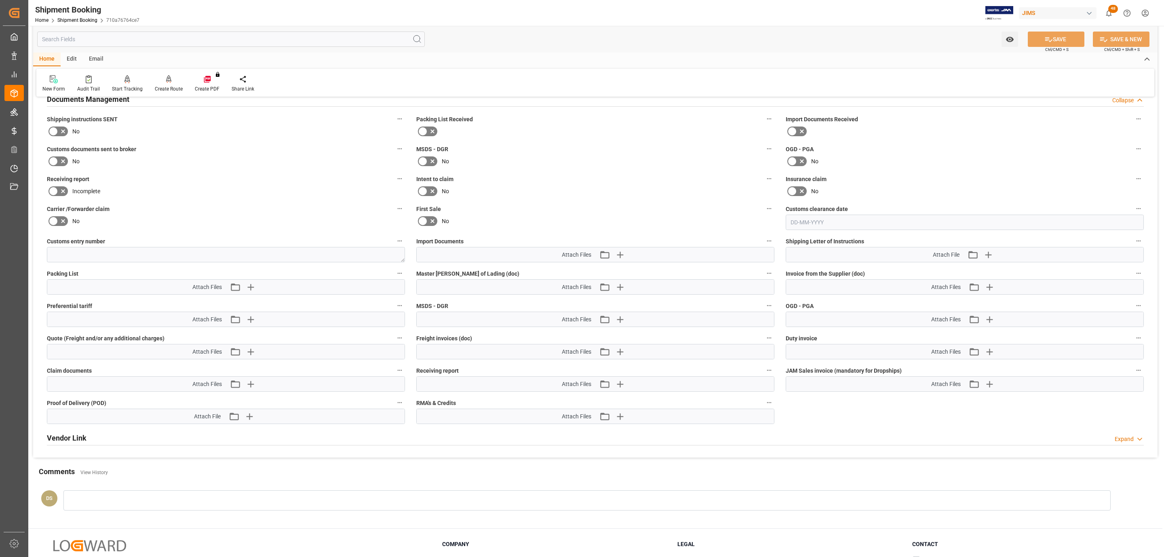
click at [59, 133] on icon at bounding box center [63, 132] width 10 height 10
click at [0, 0] on input "checkbox" at bounding box center [0, 0] width 0 height 0
click at [60, 161] on icon at bounding box center [63, 161] width 10 height 10
click at [0, 0] on input "checkbox" at bounding box center [0, 0] width 0 height 0
click at [623, 253] on icon "button" at bounding box center [620, 254] width 13 height 13
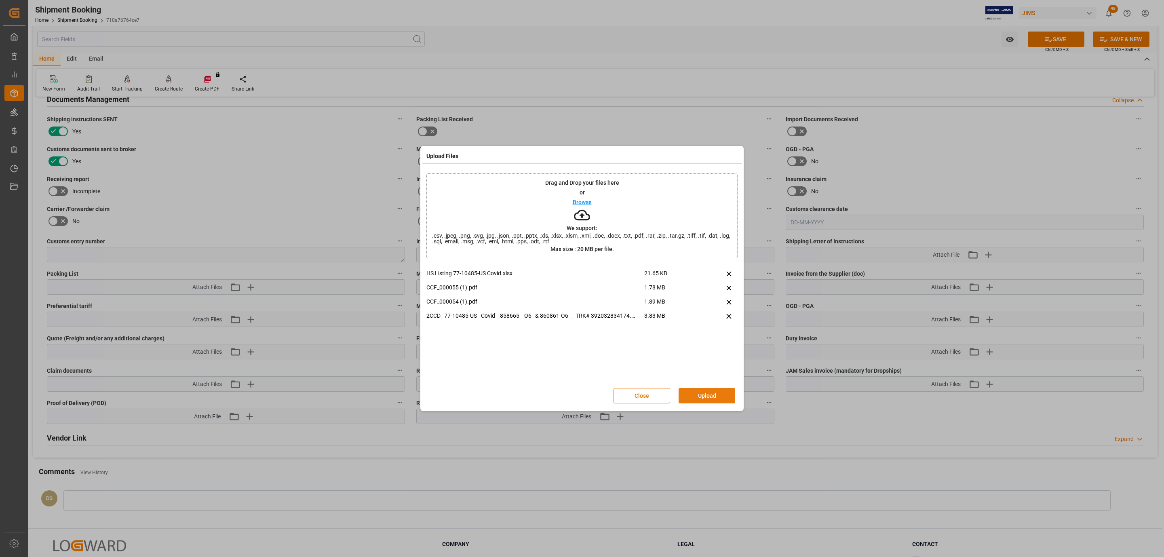
click at [708, 397] on button "Upload" at bounding box center [707, 395] width 57 height 15
